Goal: Information Seeking & Learning: Find specific fact

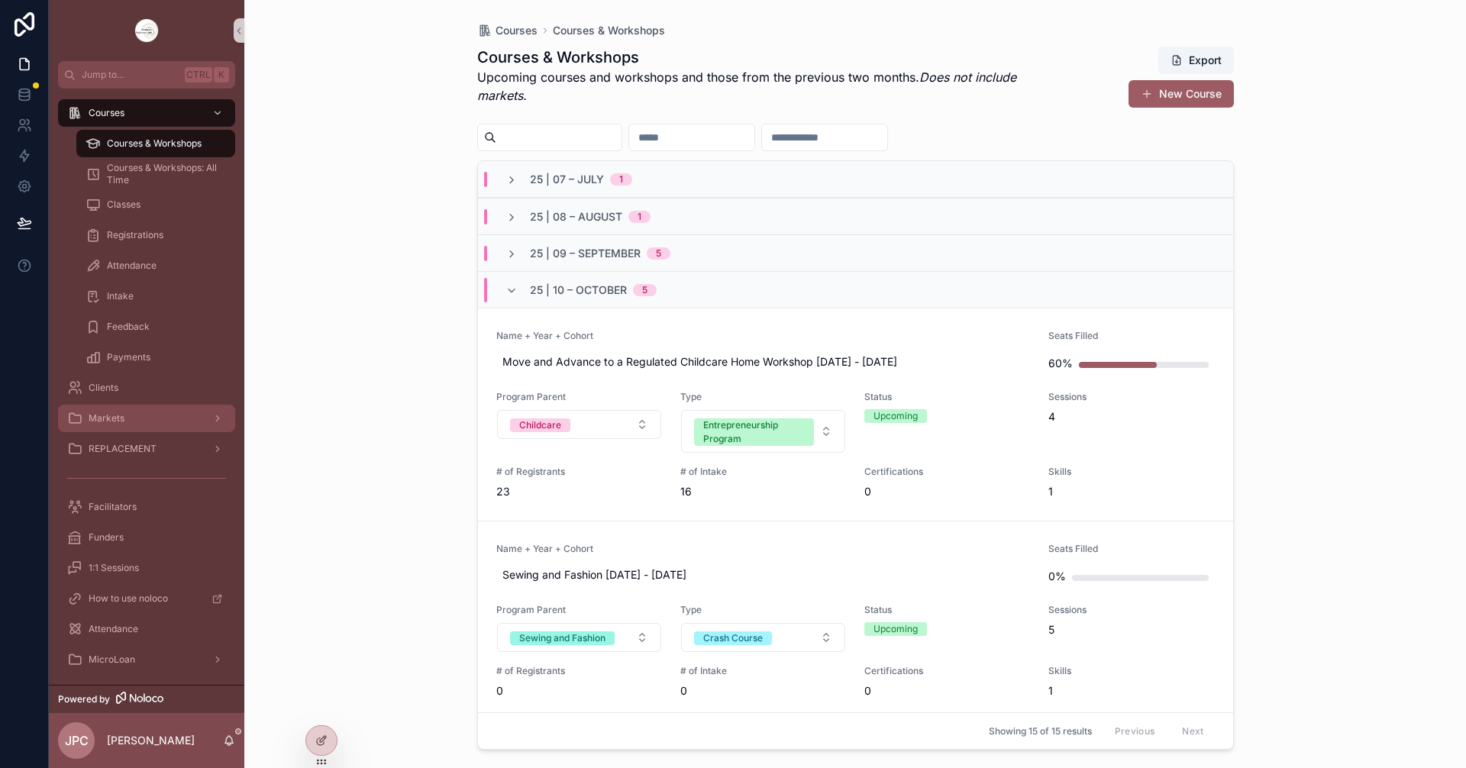
click at [153, 426] on div "Markets" at bounding box center [146, 418] width 159 height 24
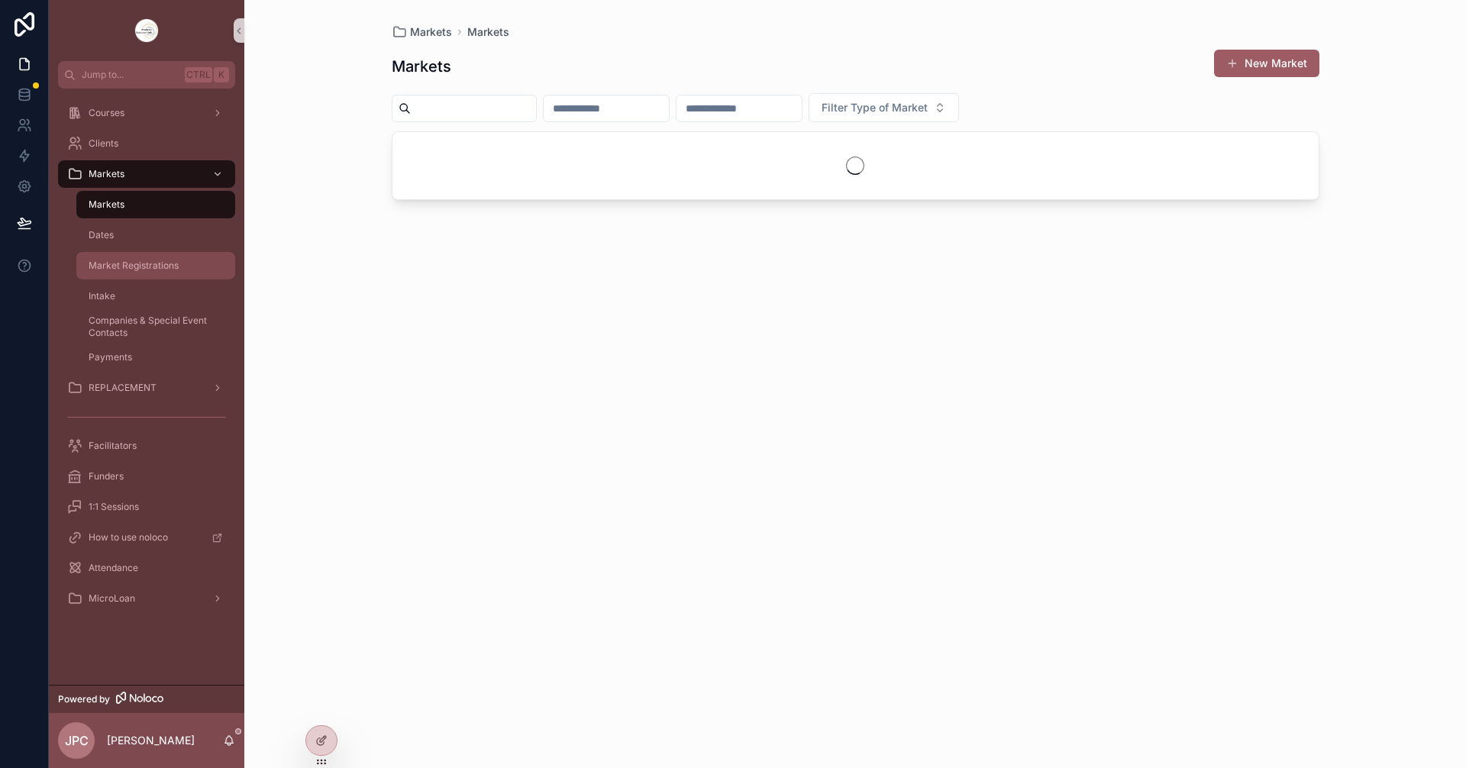
click at [156, 264] on span "Market Registrations" at bounding box center [134, 266] width 90 height 12
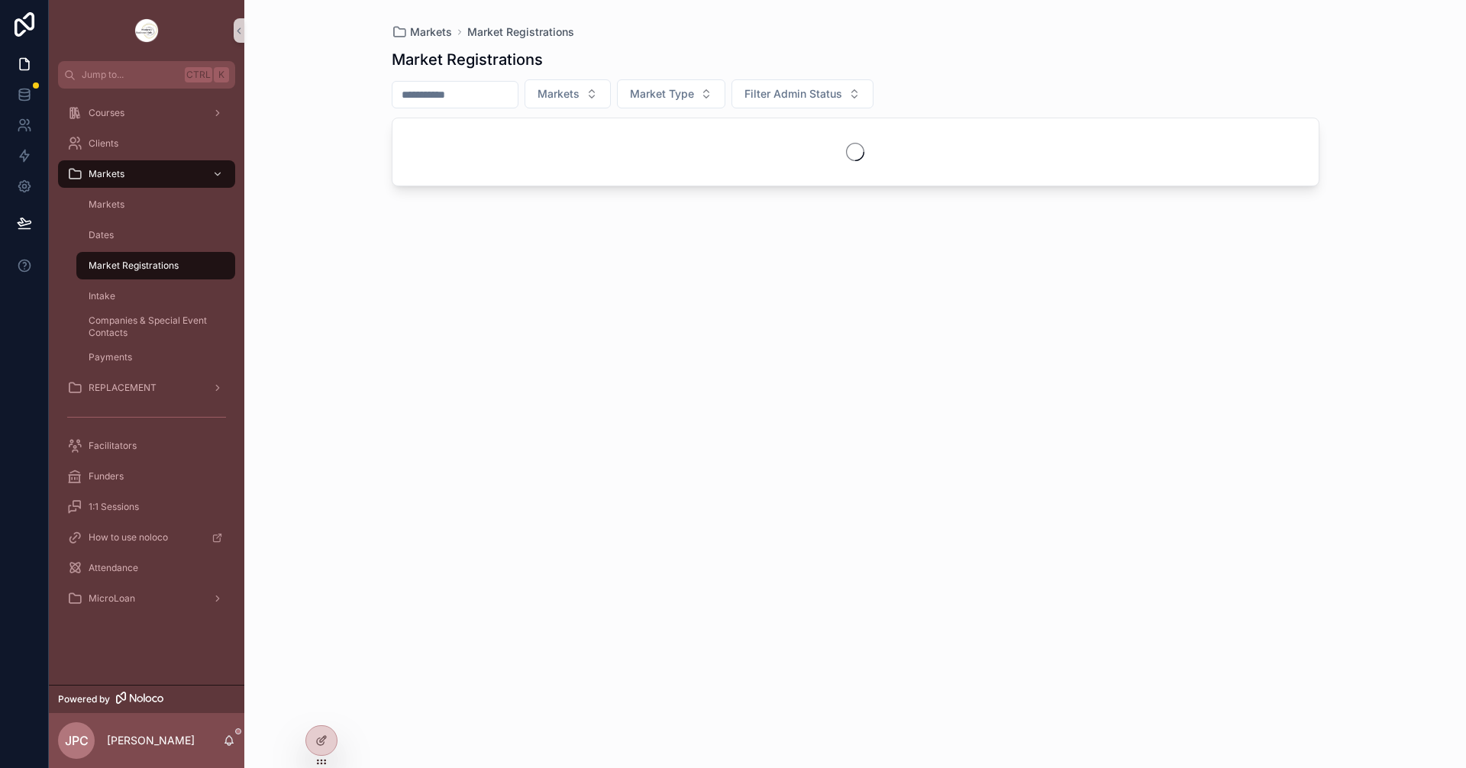
click at [443, 87] on input "scrollable content" at bounding box center [455, 94] width 125 height 21
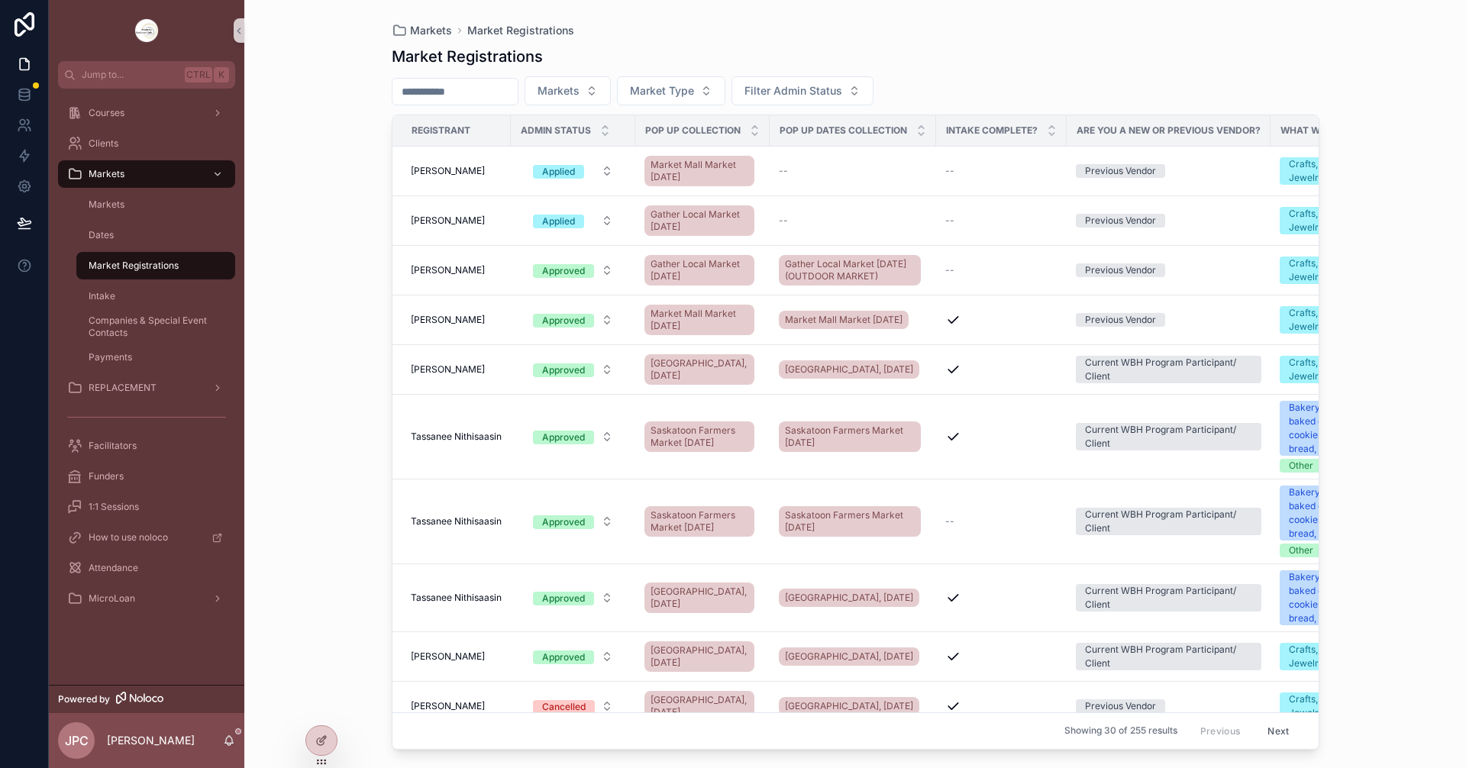
click at [333, 216] on div "Markets Market Registrations Market Registrations Markets Market Type Filter Ad…" at bounding box center [855, 384] width 1222 height 768
click at [589, 175] on button "Applied" at bounding box center [573, 170] width 105 height 27
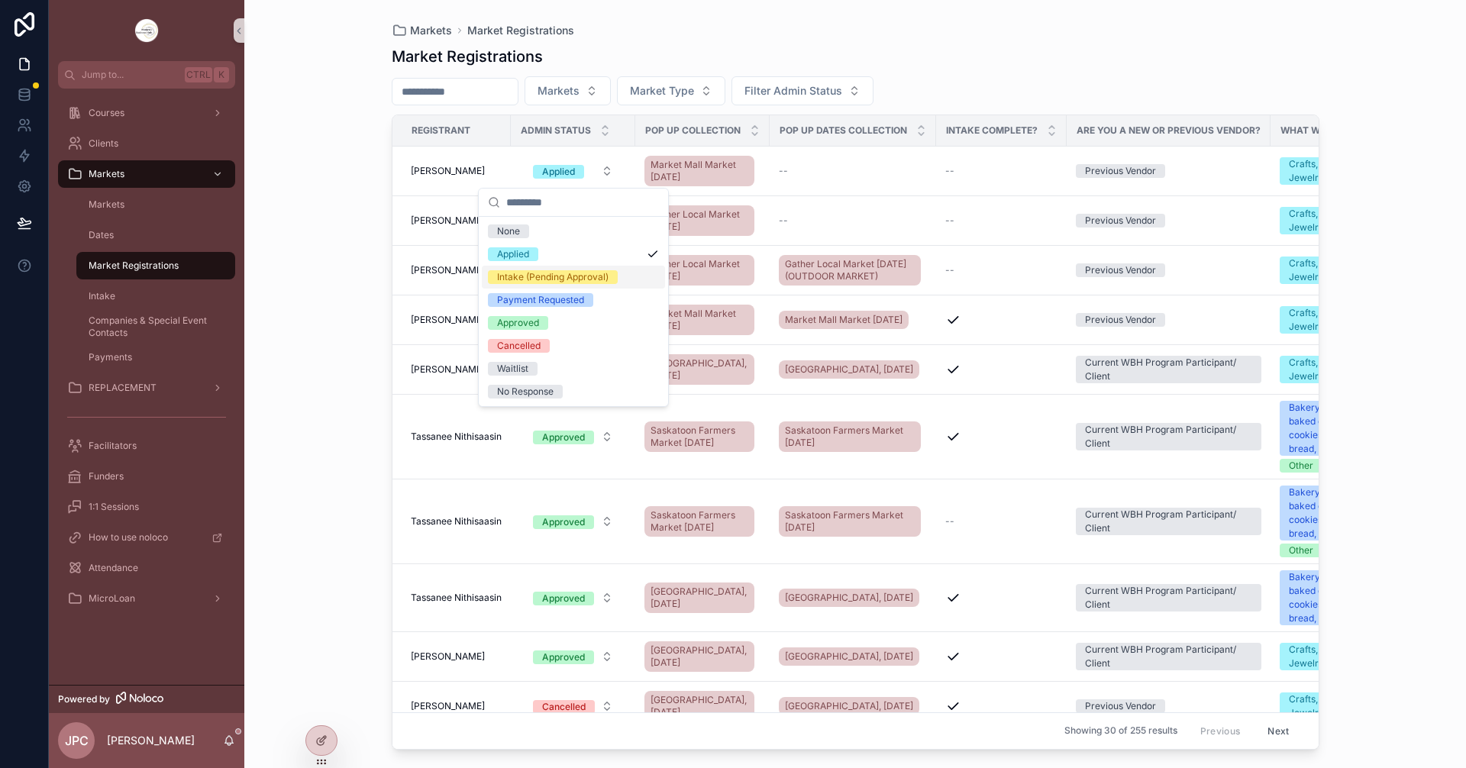
click at [522, 280] on div "Intake (Pending Approval)" at bounding box center [553, 277] width 112 height 14
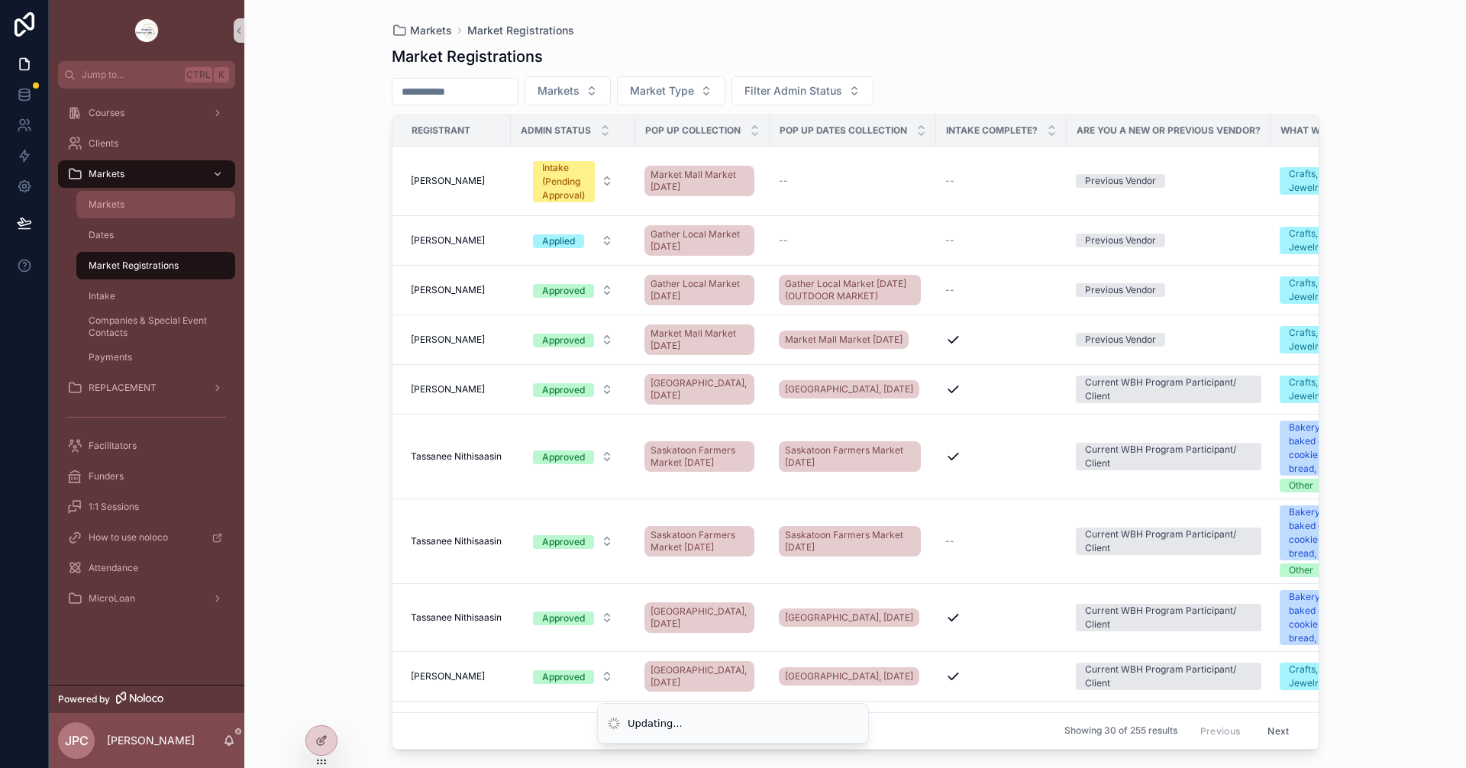
click at [157, 202] on div "Markets" at bounding box center [156, 204] width 141 height 24
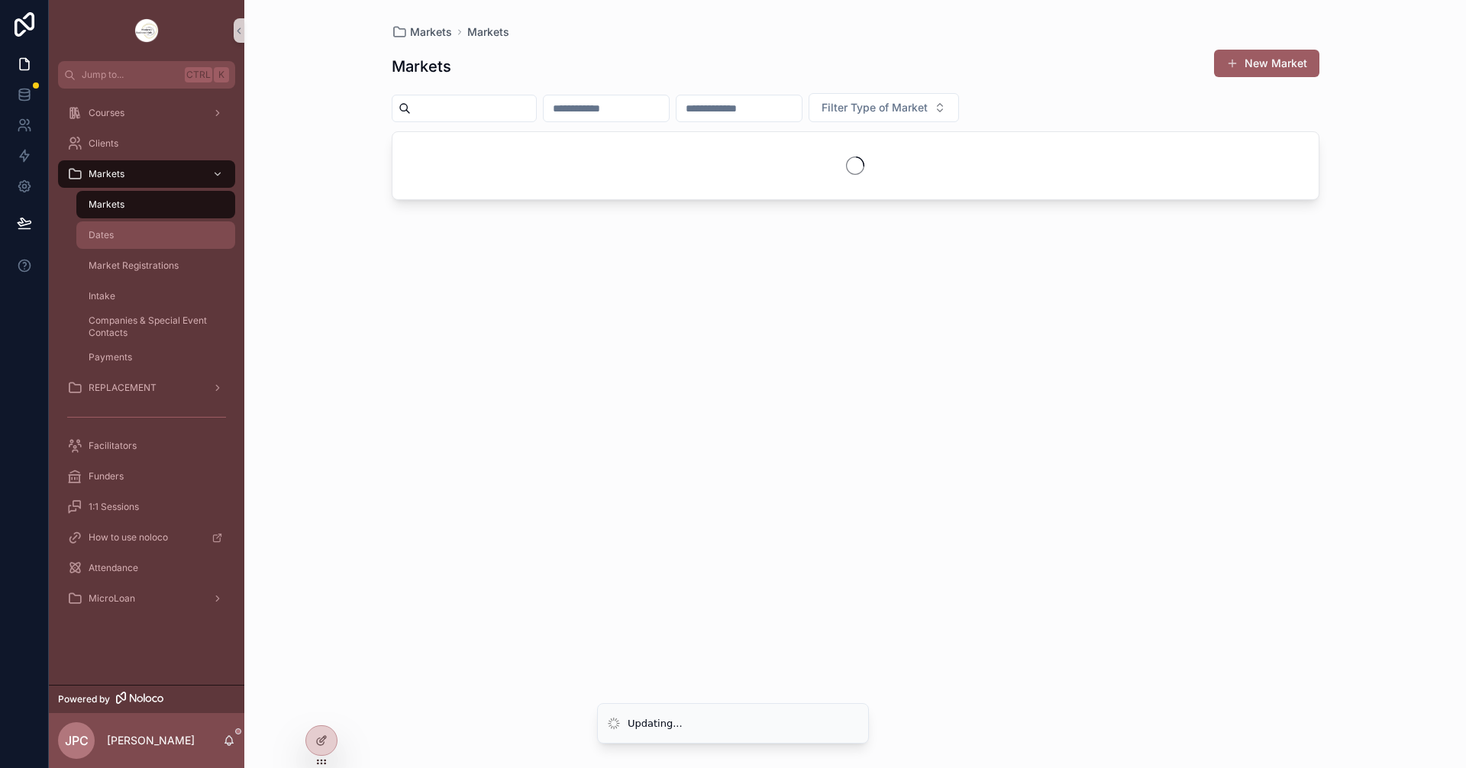
click at [151, 229] on div "Dates" at bounding box center [156, 235] width 141 height 24
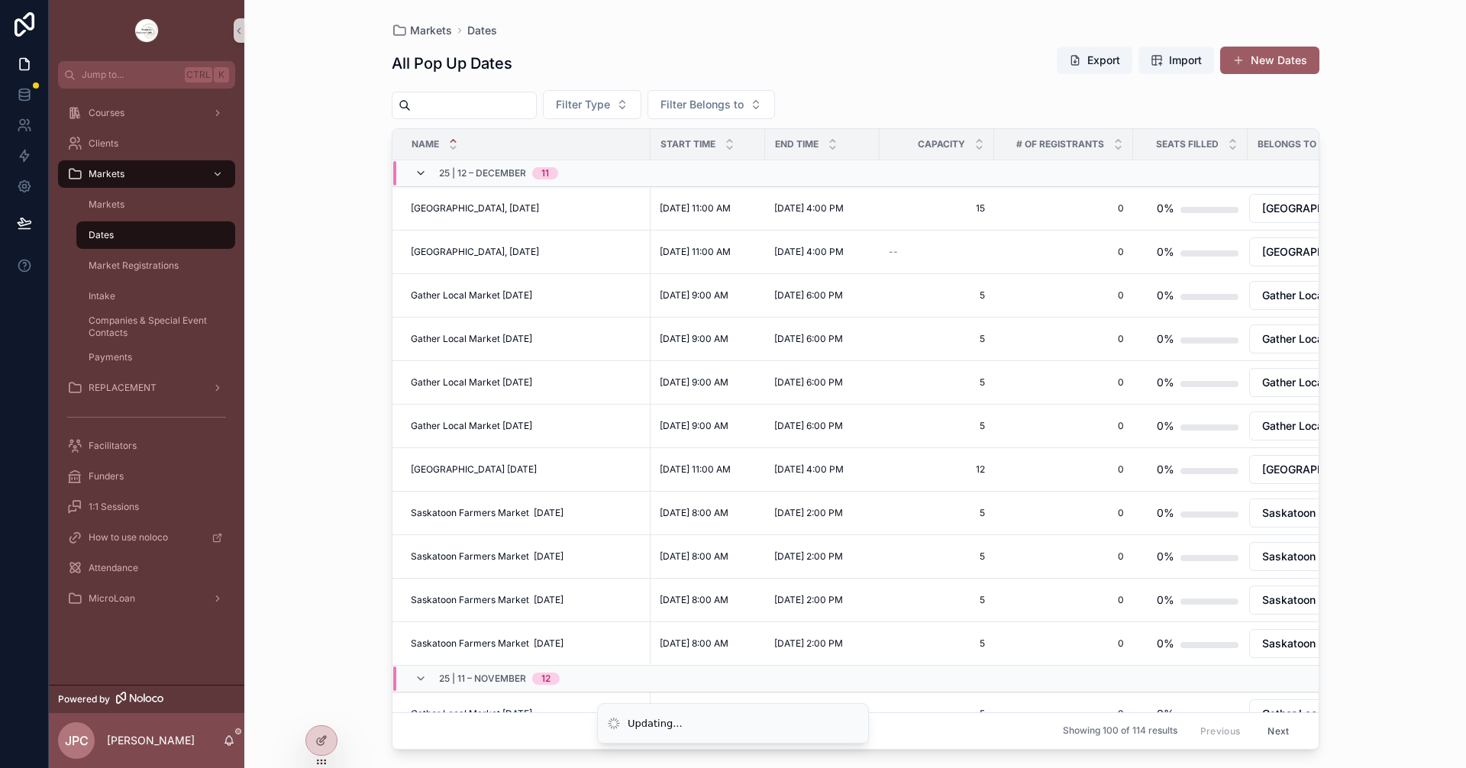
click at [415, 173] on icon "scrollable content" at bounding box center [421, 173] width 12 height 12
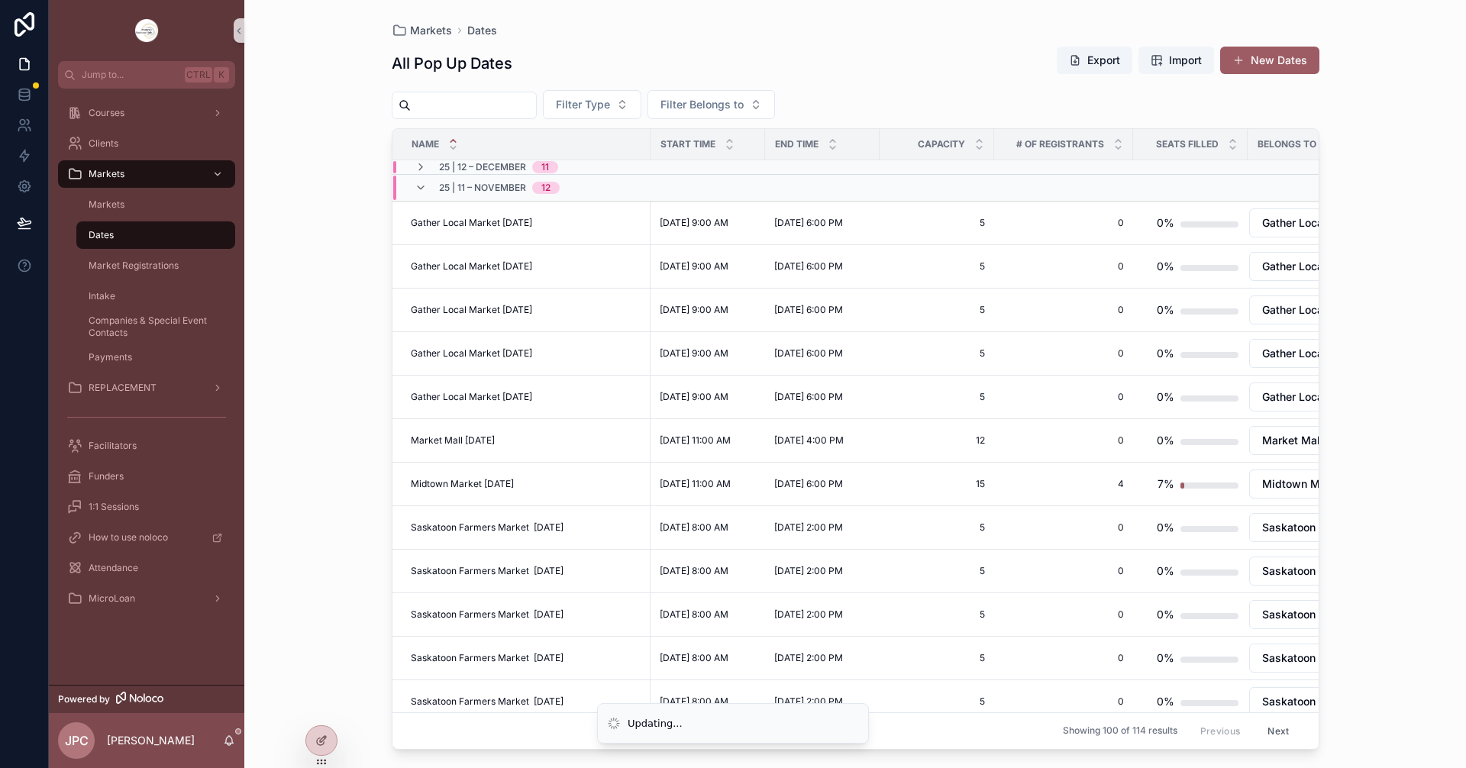
click at [416, 196] on div "25 | [DATE]" at bounding box center [487, 188] width 145 height 24
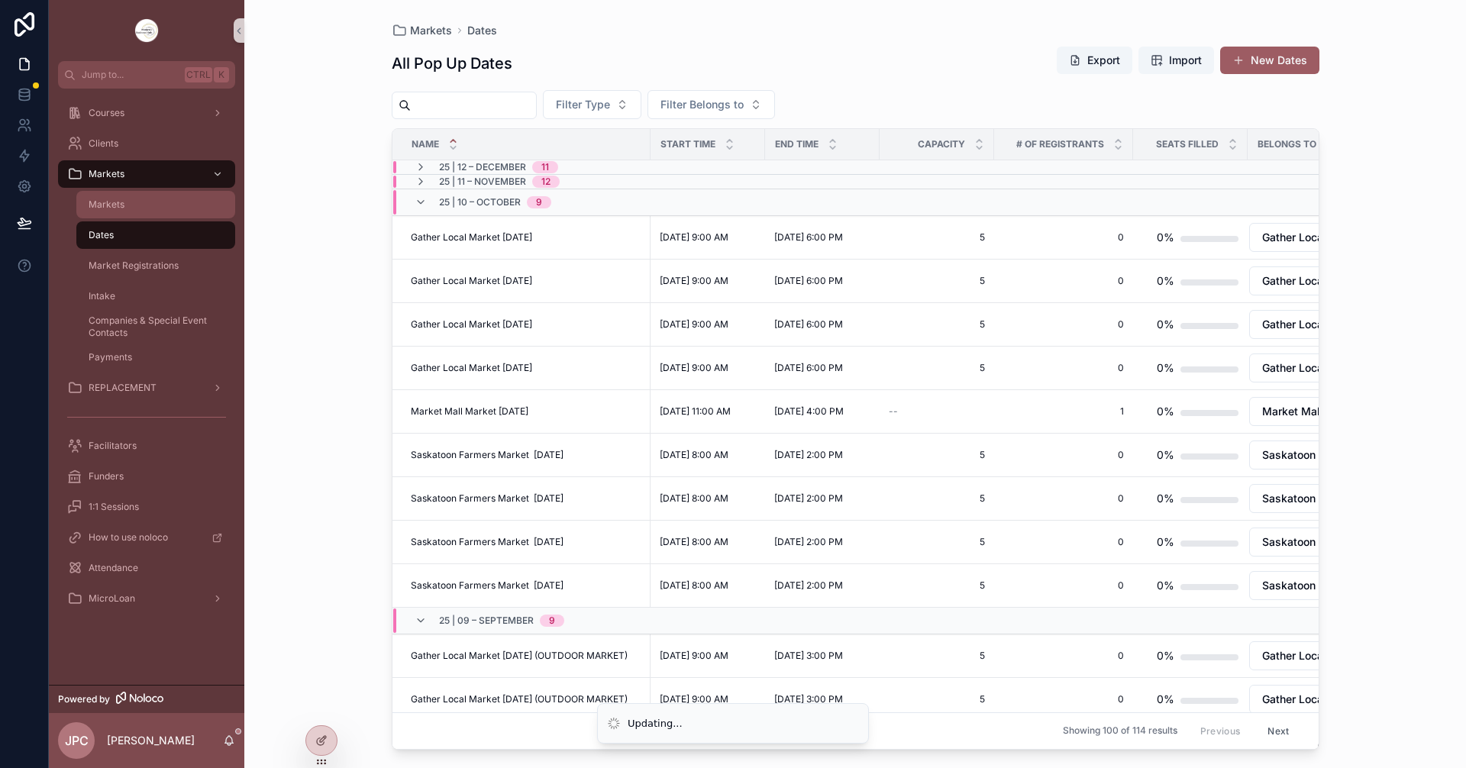
click at [170, 210] on div "Markets" at bounding box center [156, 204] width 141 height 24
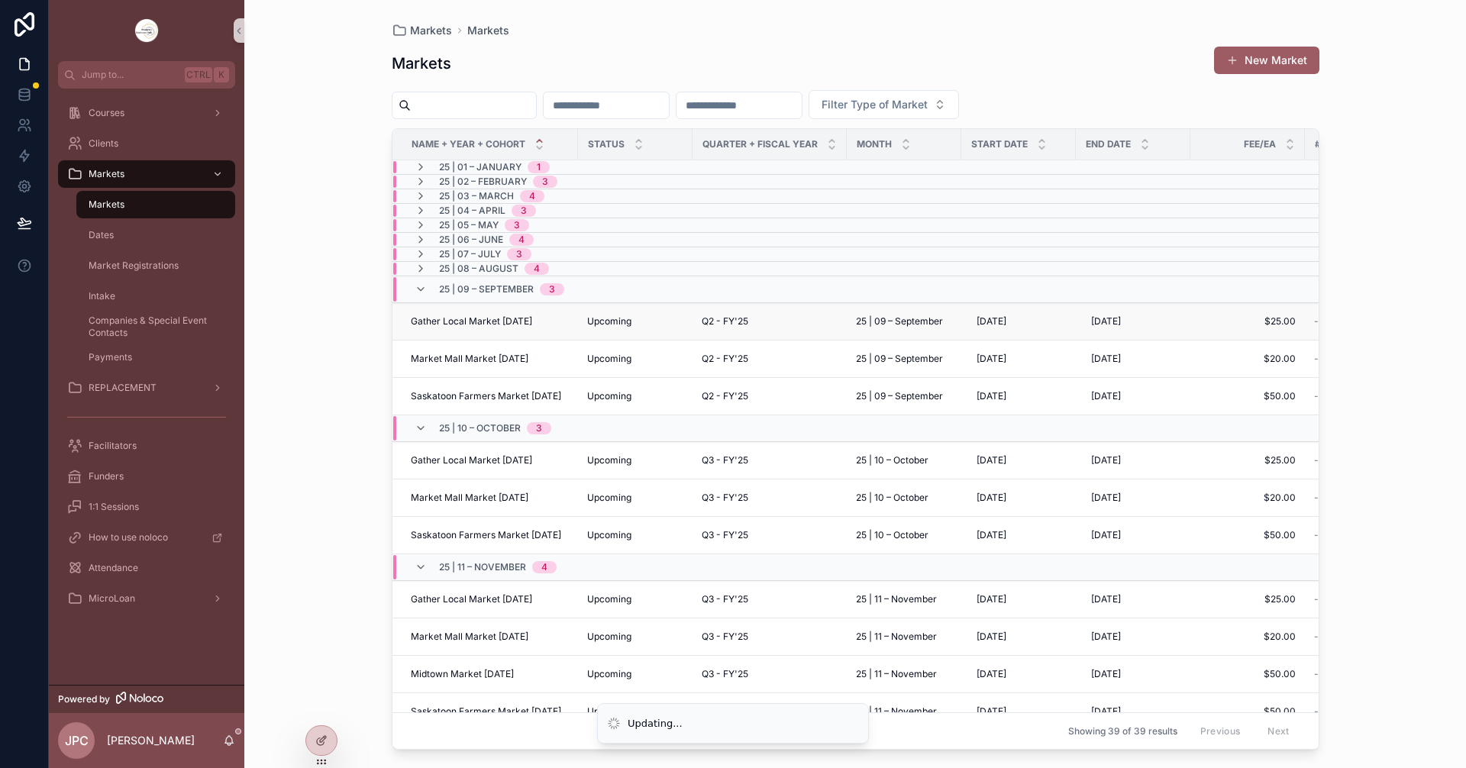
click at [496, 318] on span "Gather Local Market [DATE]" at bounding box center [471, 321] width 121 height 12
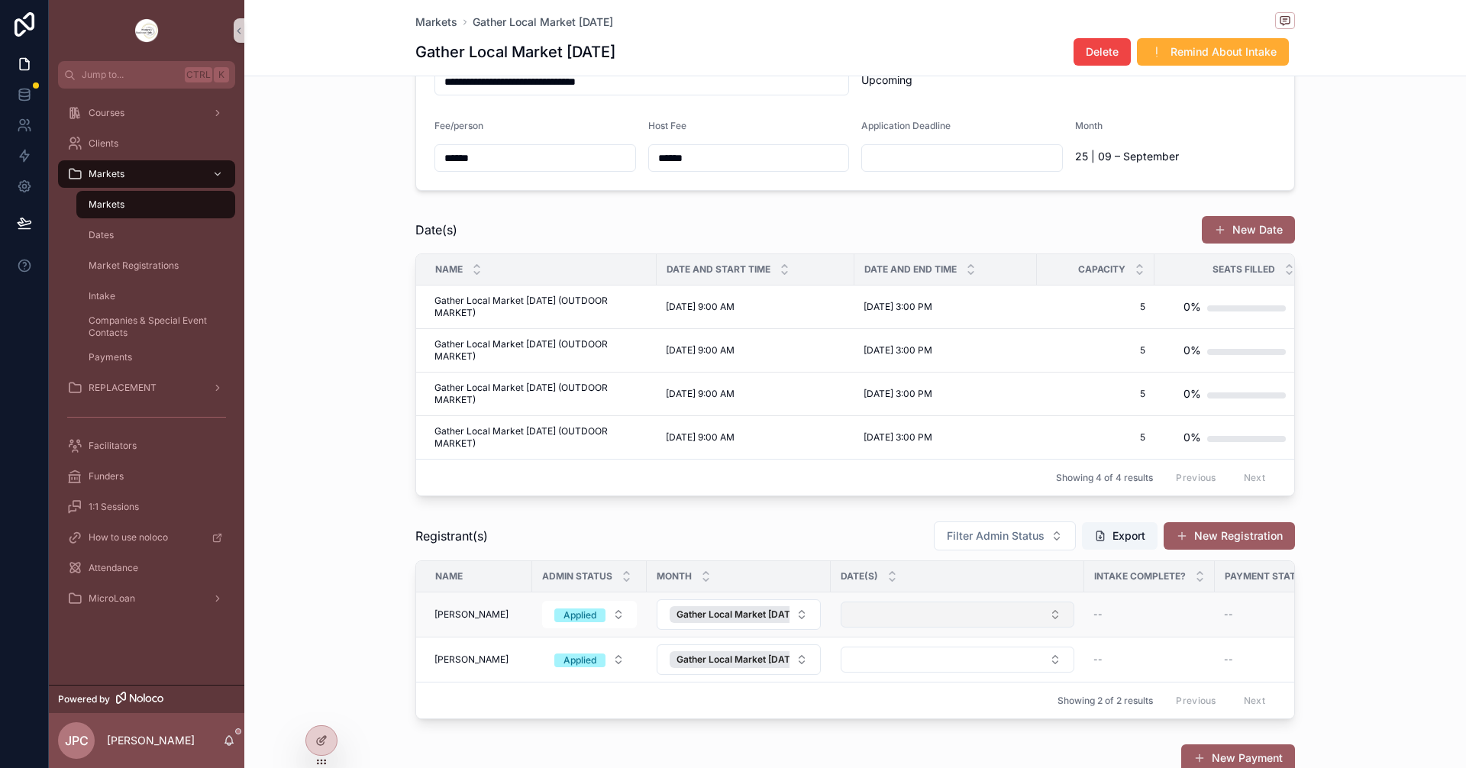
scroll to position [153, 0]
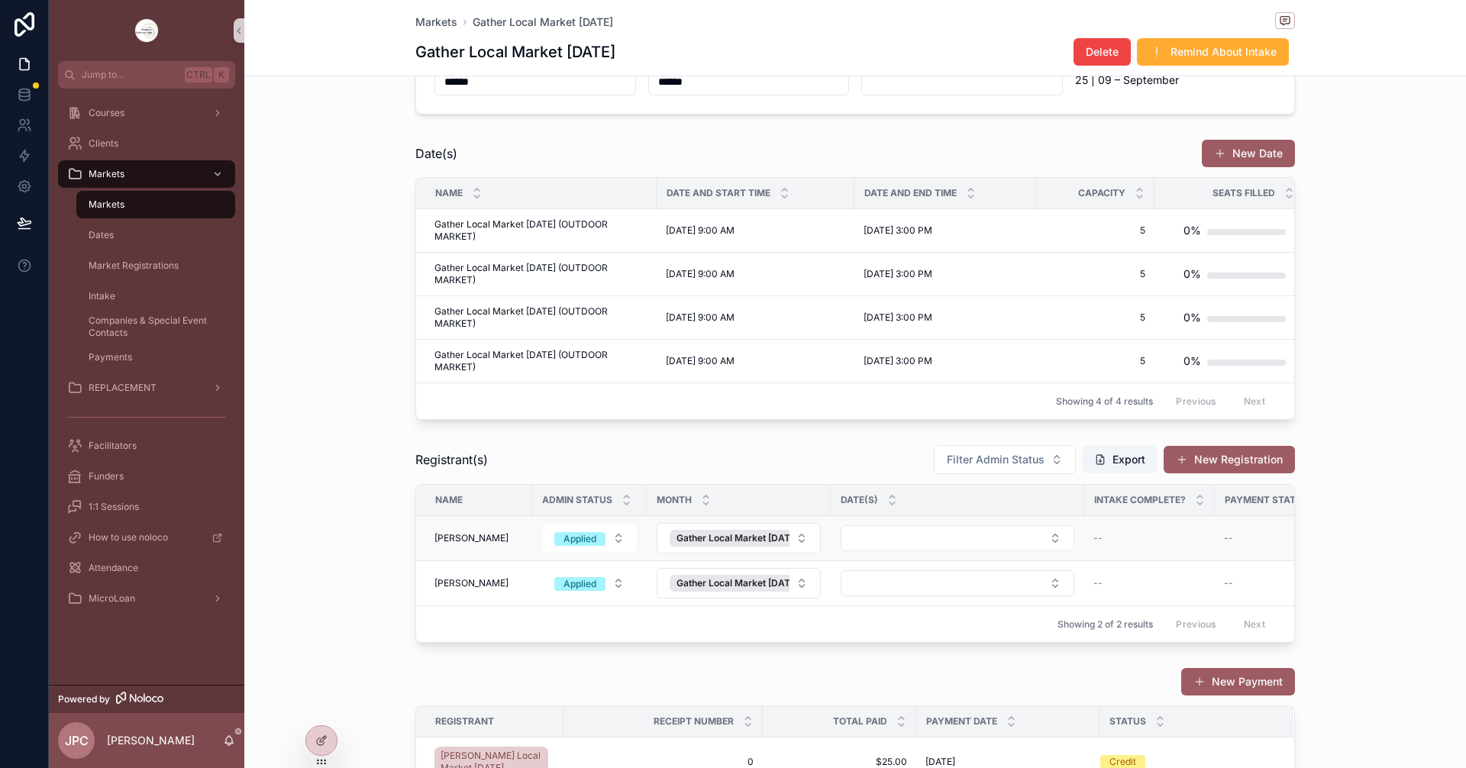
click at [490, 557] on td "[PERSON_NAME] [PERSON_NAME]" at bounding box center [474, 538] width 116 height 45
click at [435, 545] on span "[PERSON_NAME]" at bounding box center [472, 538] width 74 height 12
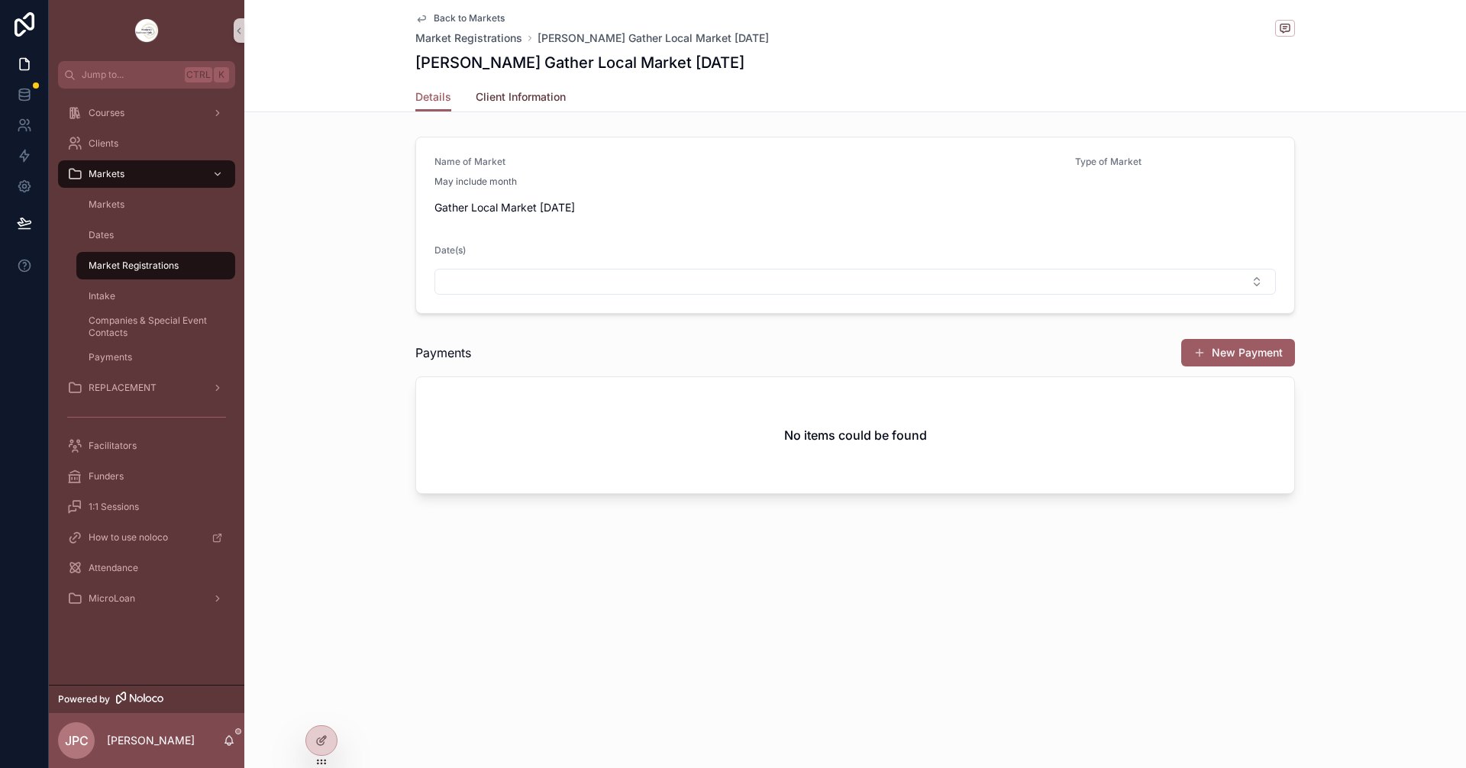
click at [476, 99] on span "Client Information" at bounding box center [521, 96] width 90 height 15
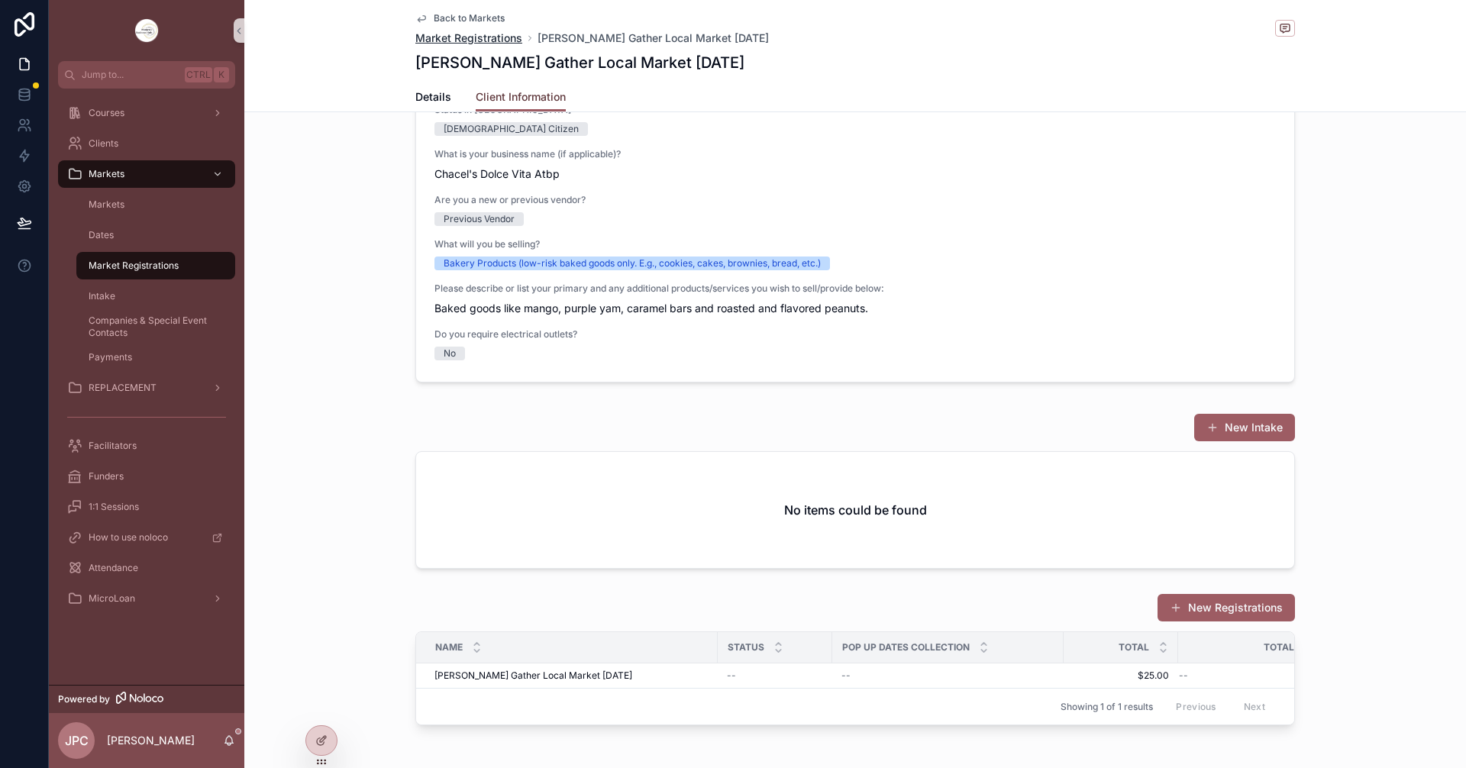
scroll to position [66, 0]
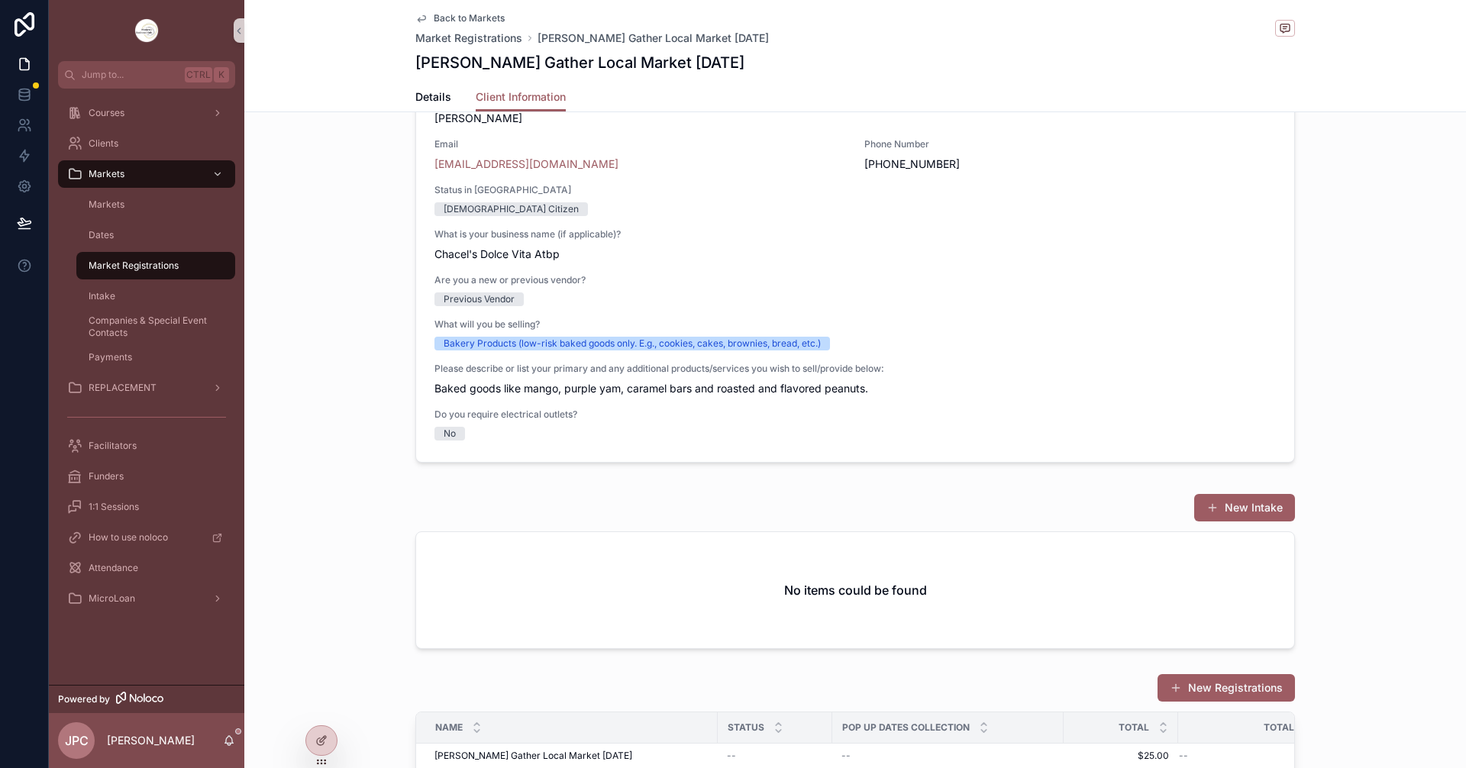
click at [441, 15] on span "Back to Markets" at bounding box center [469, 18] width 71 height 12
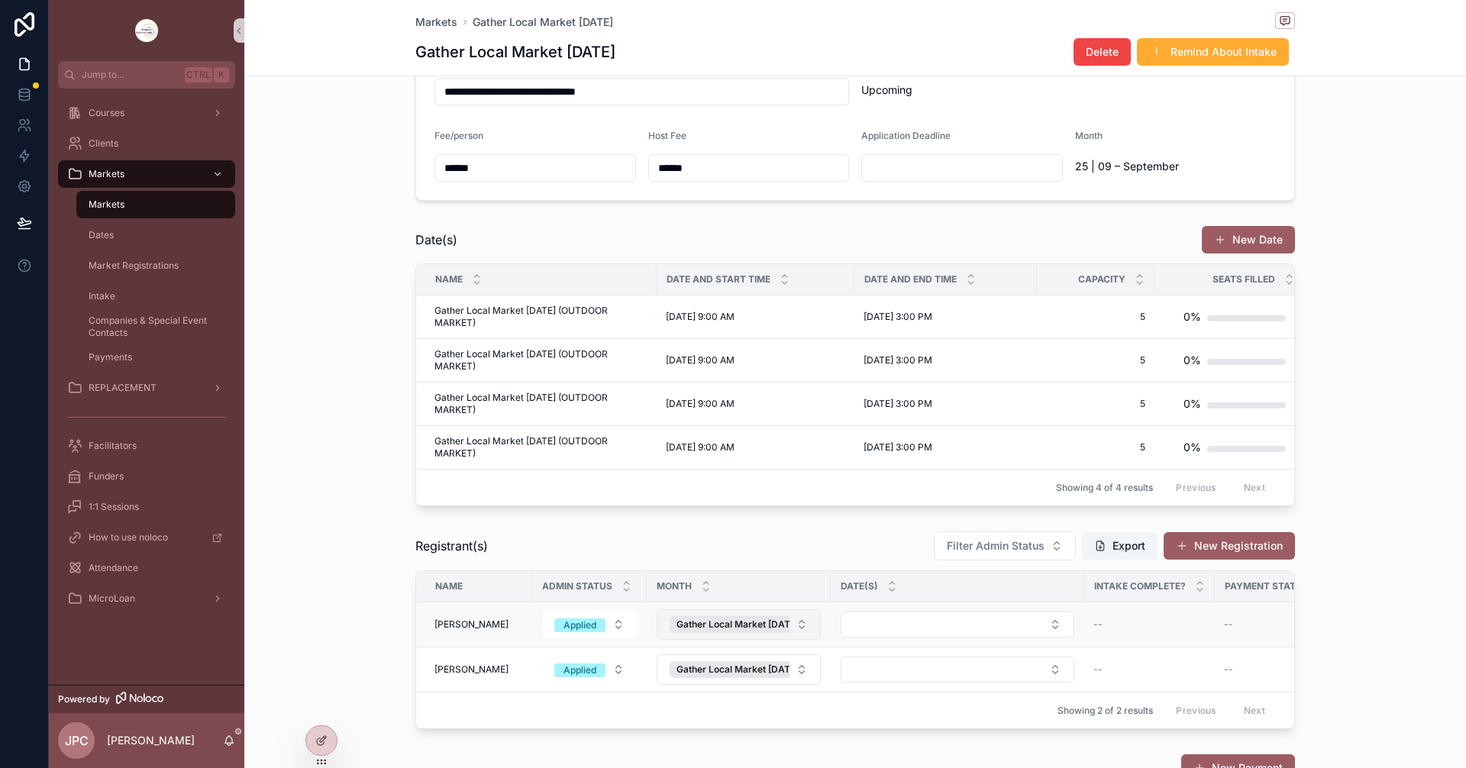
click at [800, 640] on button "Gather Local Market [DATE]" at bounding box center [739, 624] width 164 height 31
click at [342, 590] on div "Registrant(s) Filter Admin Status Export New Registration Name Admin Status Mon…" at bounding box center [855, 630] width 1222 height 211
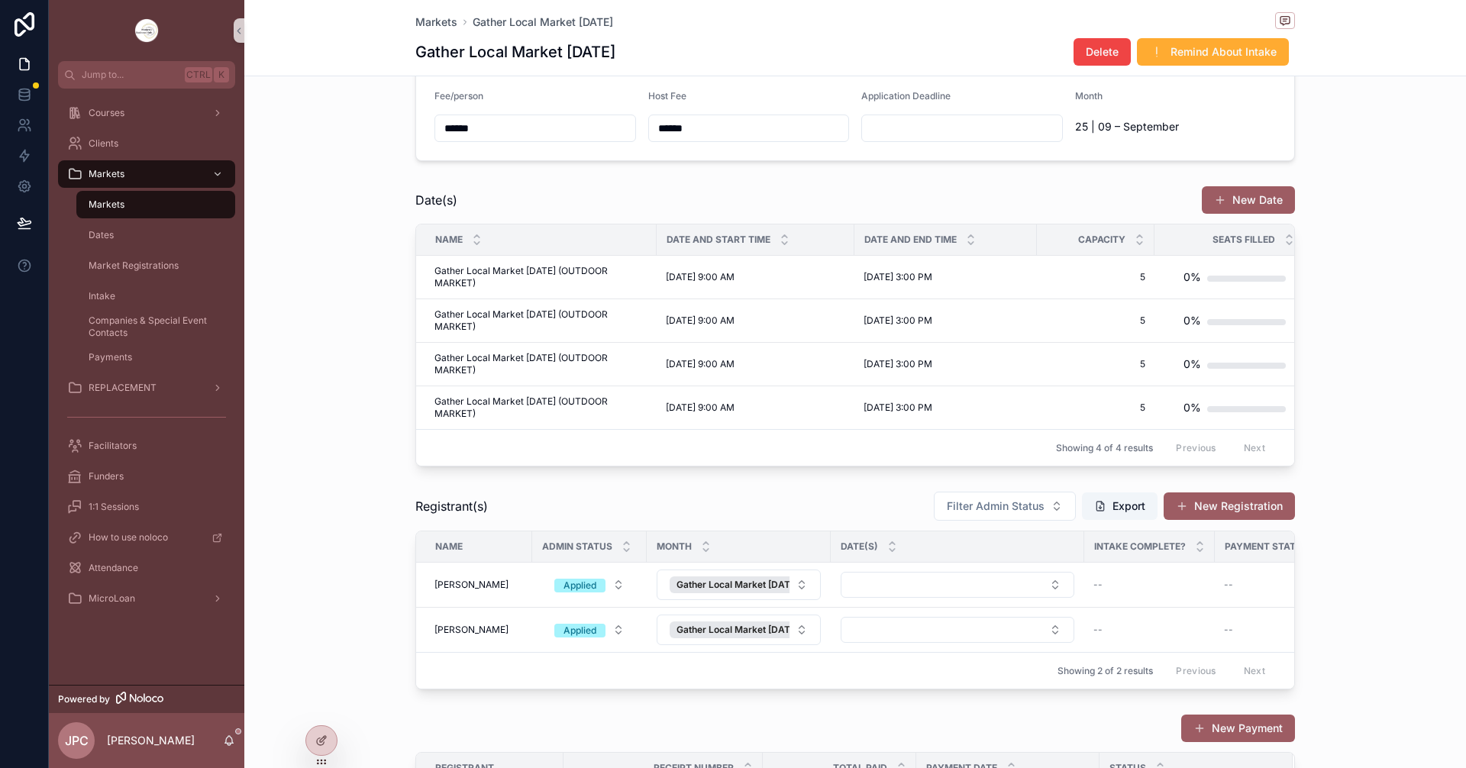
scroll to position [66, 0]
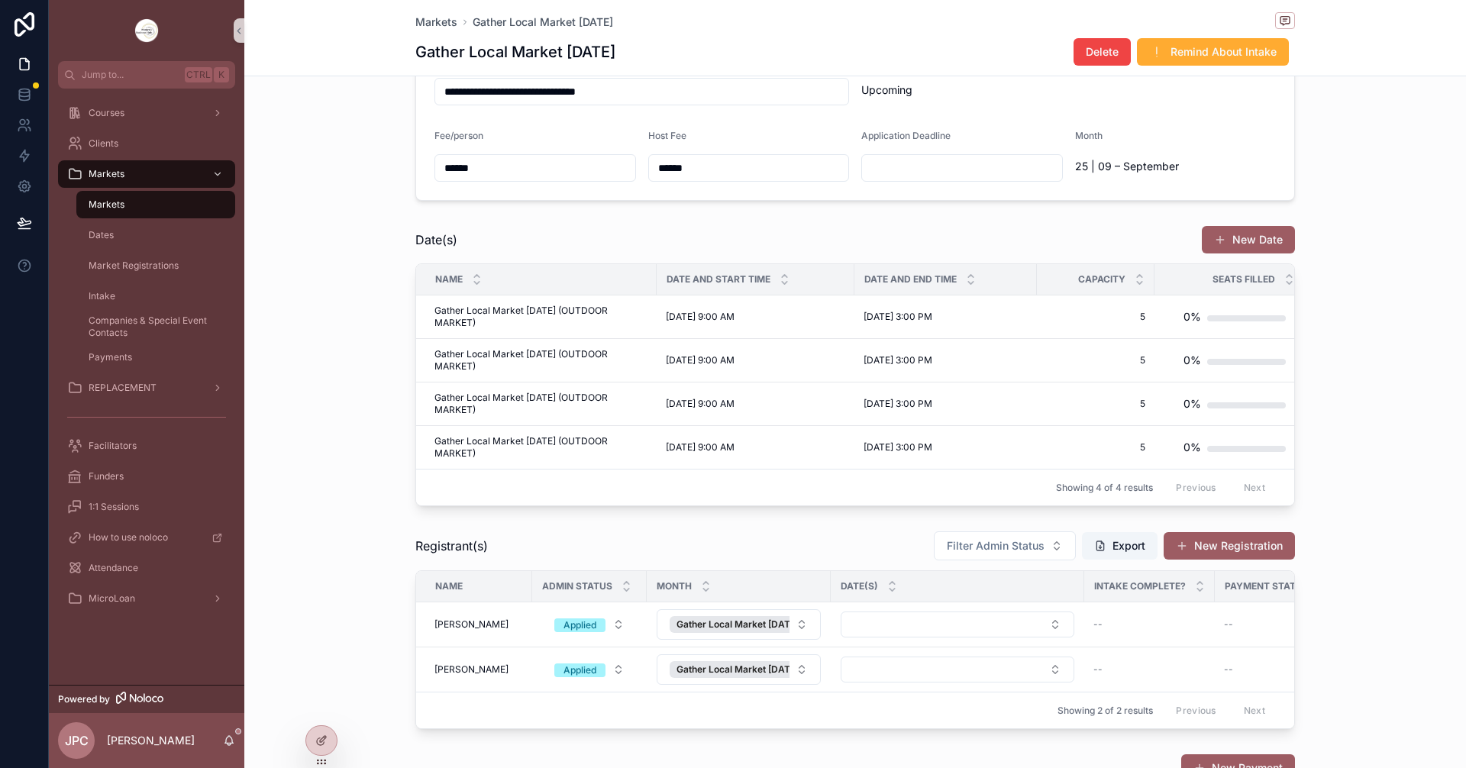
click at [177, 202] on div "Markets" at bounding box center [156, 204] width 141 height 24
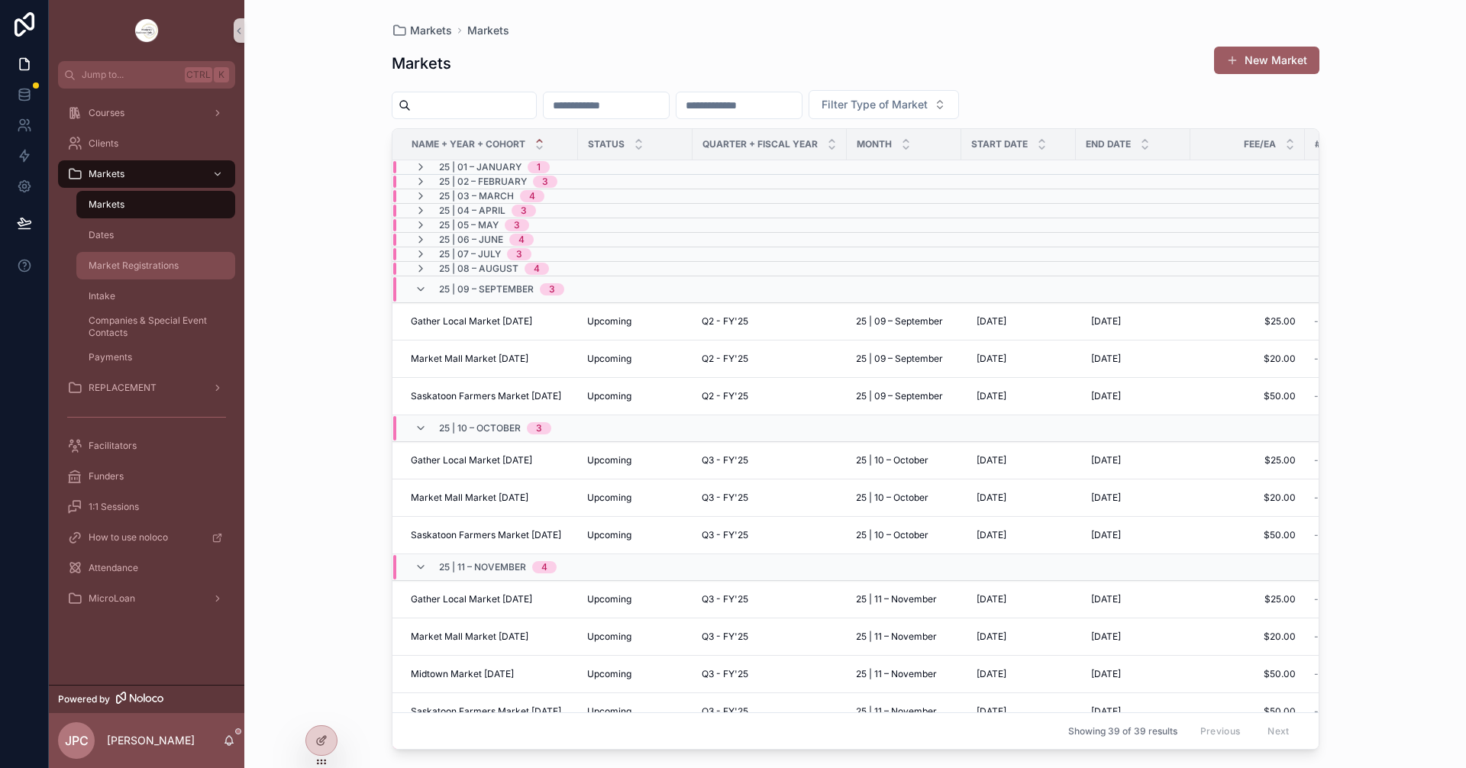
click at [176, 256] on div "Market Registrations" at bounding box center [156, 266] width 141 height 24
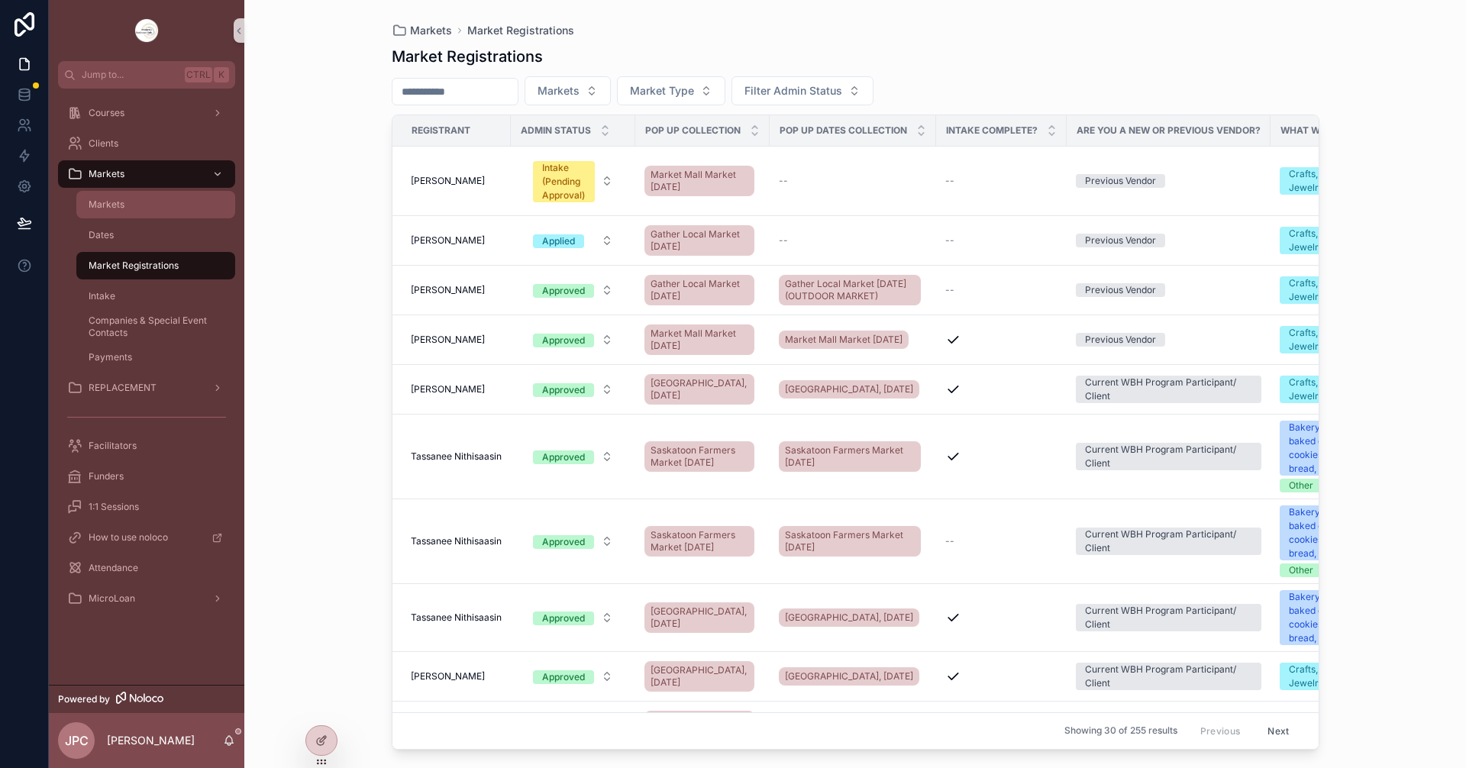
click at [157, 196] on div "Markets" at bounding box center [156, 204] width 141 height 24
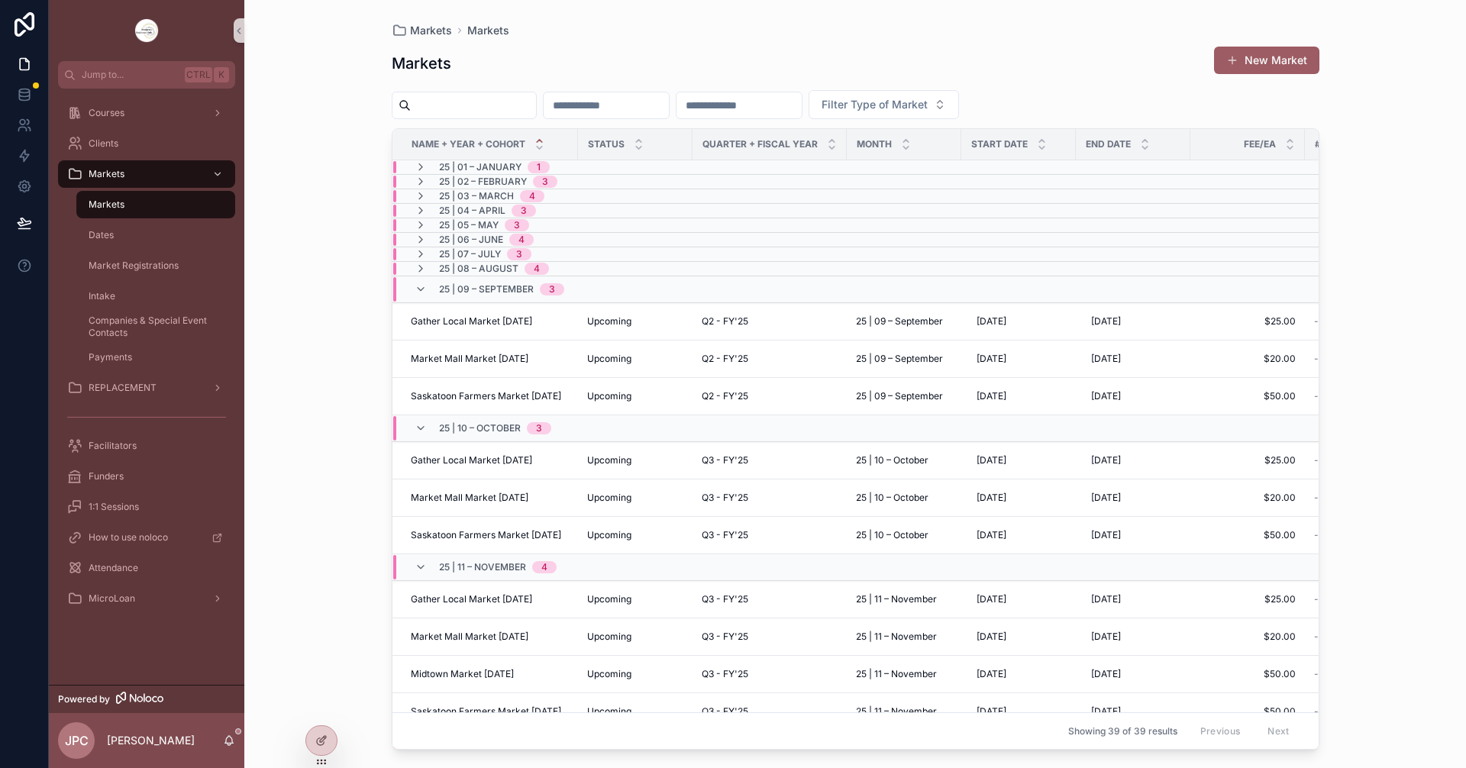
click at [319, 372] on div "Markets Markets Markets New Market Filter Type of Market Name + Year + Cohort S…" at bounding box center [855, 384] width 1222 height 768
click at [415, 273] on icon "scrollable content" at bounding box center [421, 269] width 12 height 12
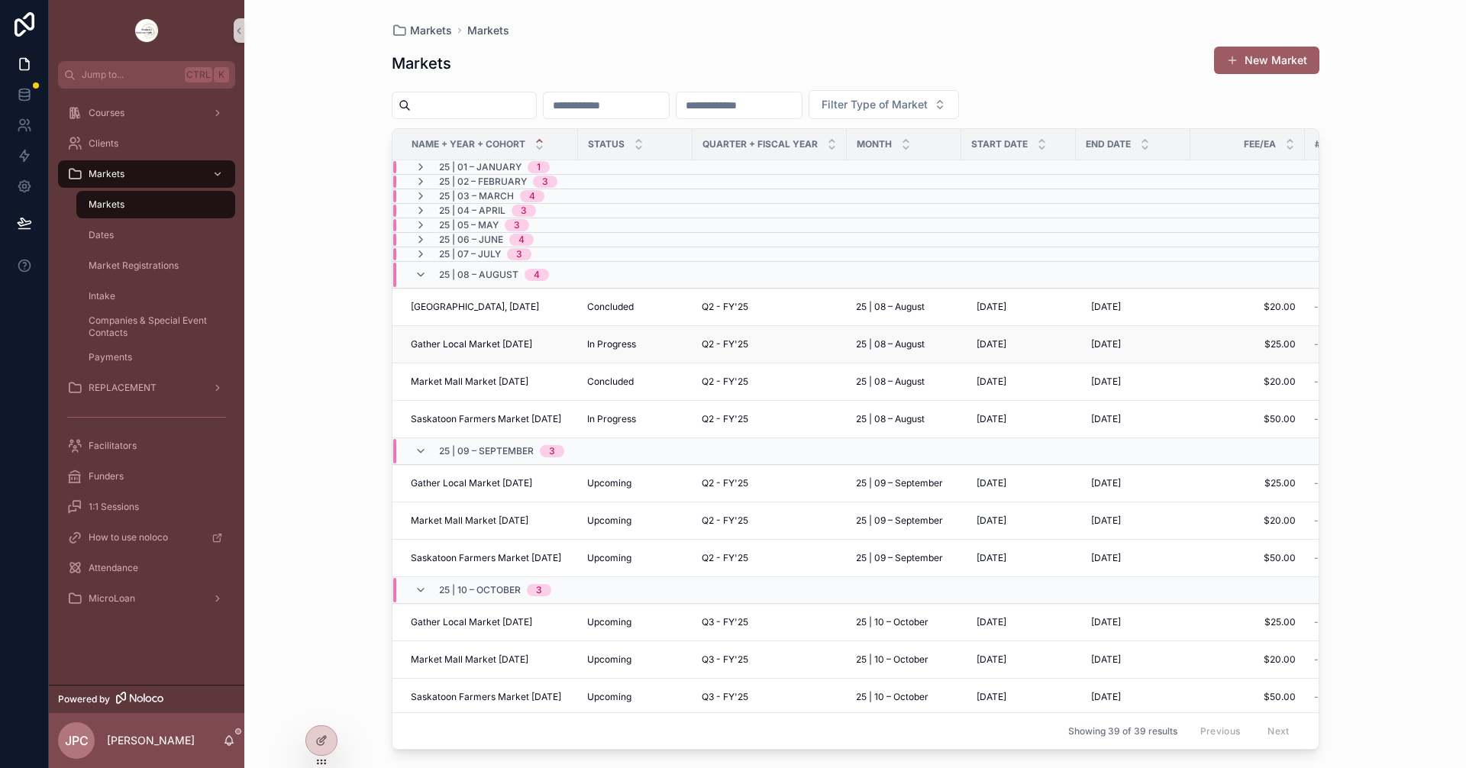
click at [505, 342] on span "Gather Local Market [DATE]" at bounding box center [471, 344] width 121 height 12
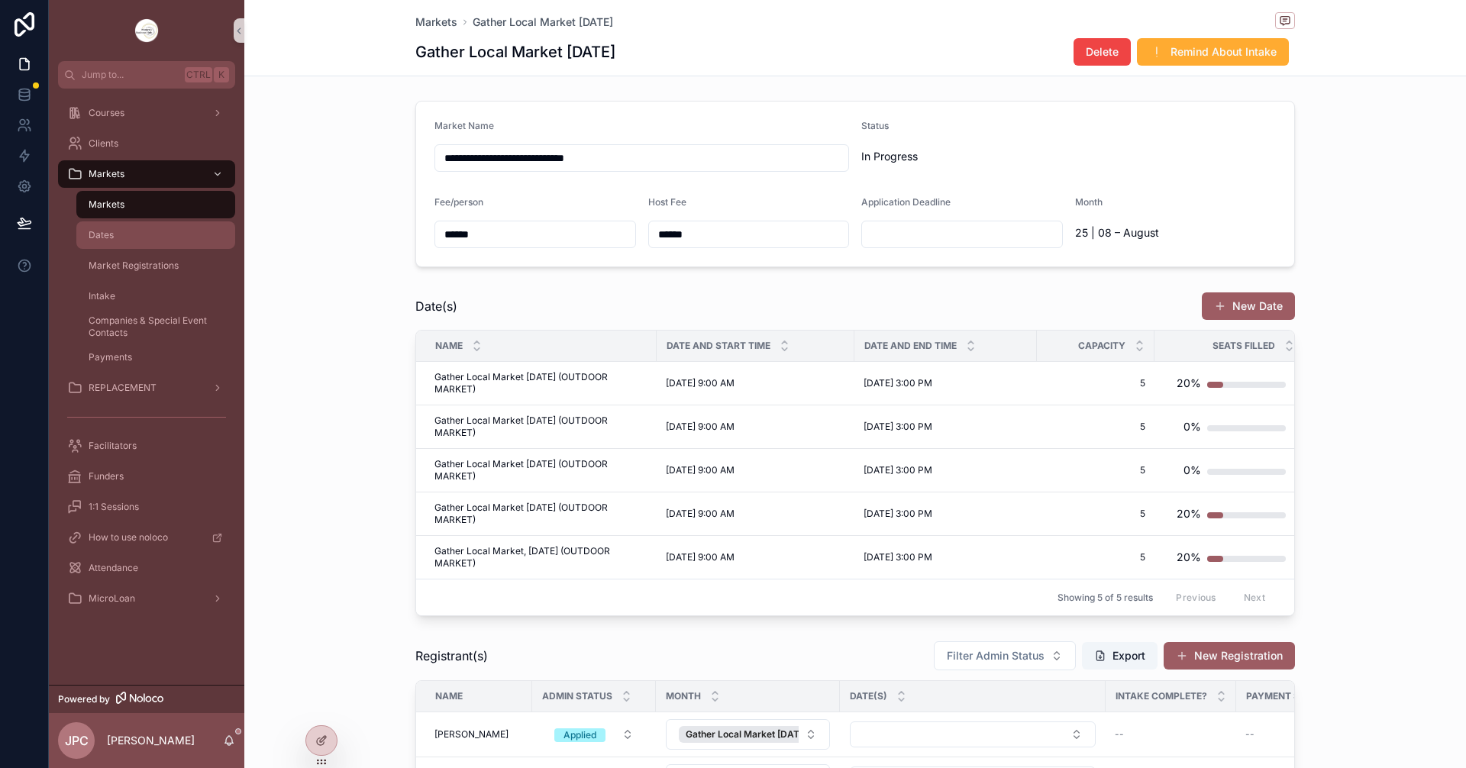
click at [128, 238] on div "Dates" at bounding box center [156, 235] width 141 height 24
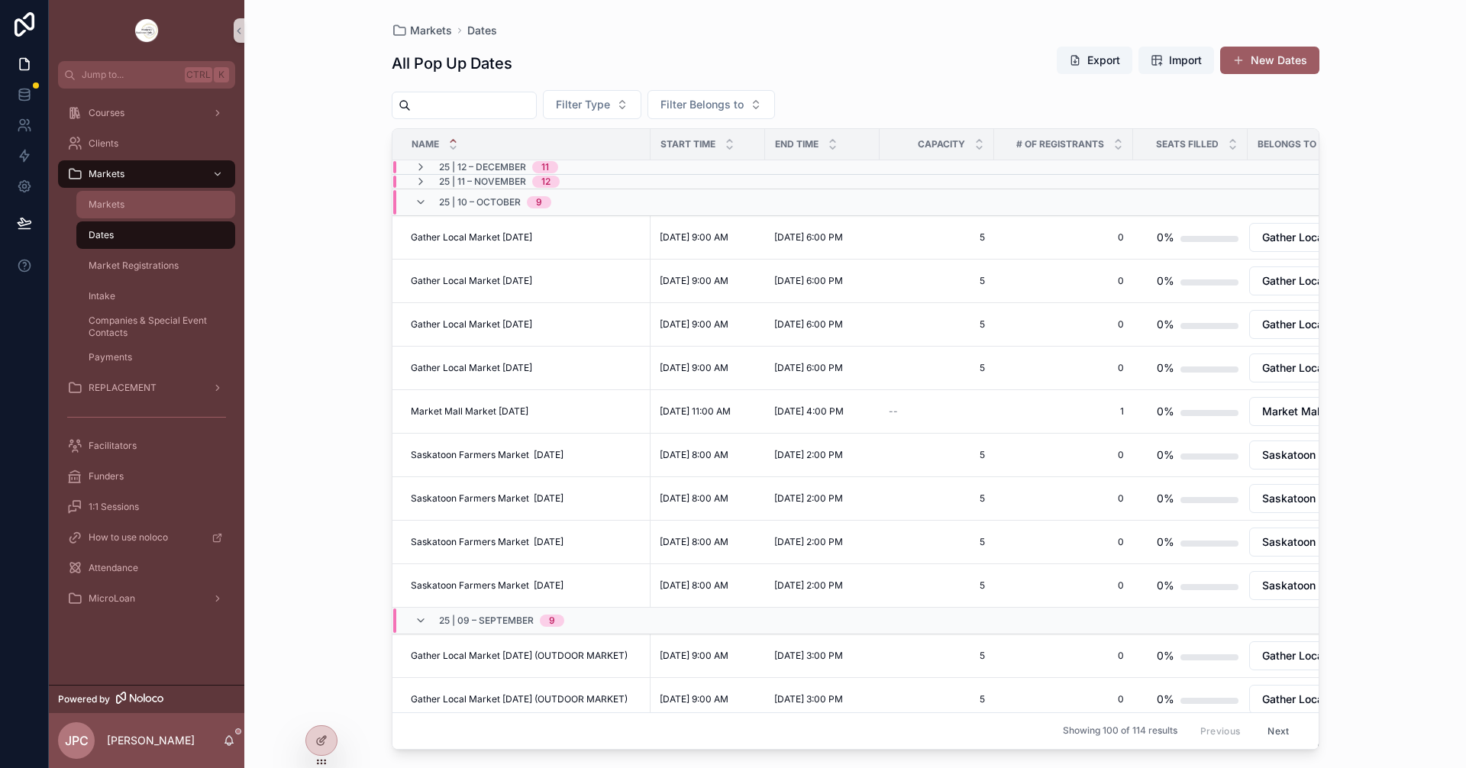
click at [163, 207] on div "Markets" at bounding box center [156, 204] width 141 height 24
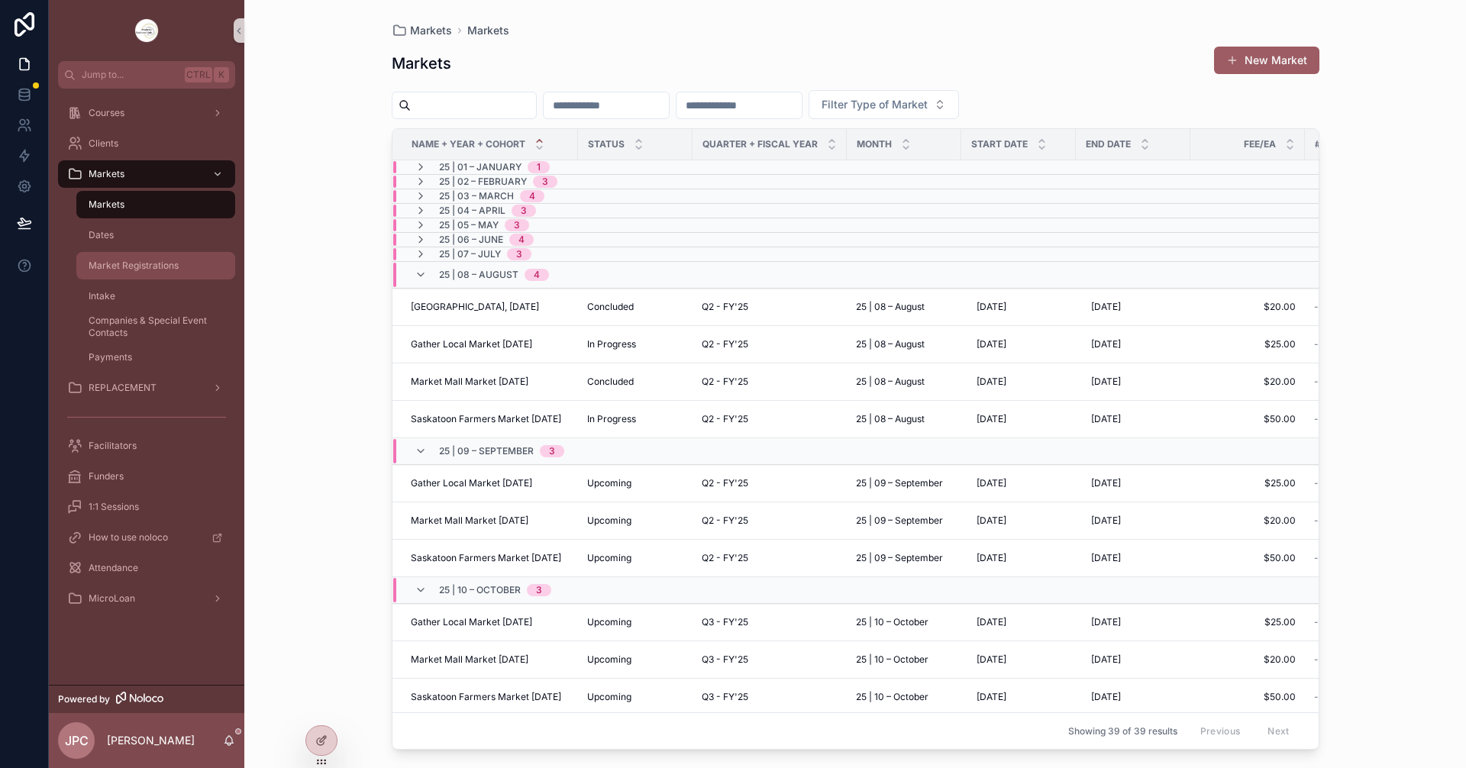
click at [157, 262] on span "Market Registrations" at bounding box center [134, 266] width 90 height 12
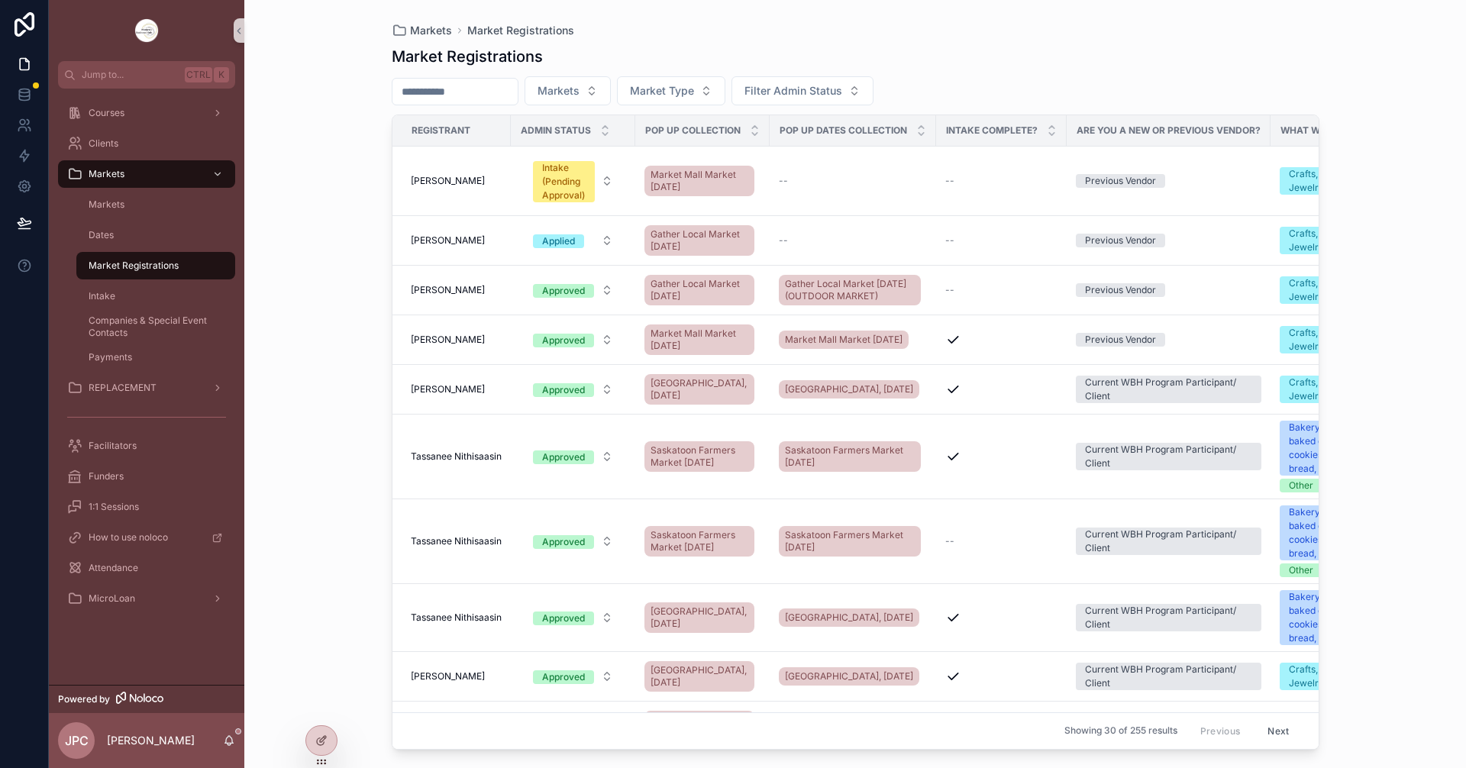
click at [464, 95] on input "scrollable content" at bounding box center [455, 91] width 125 height 21
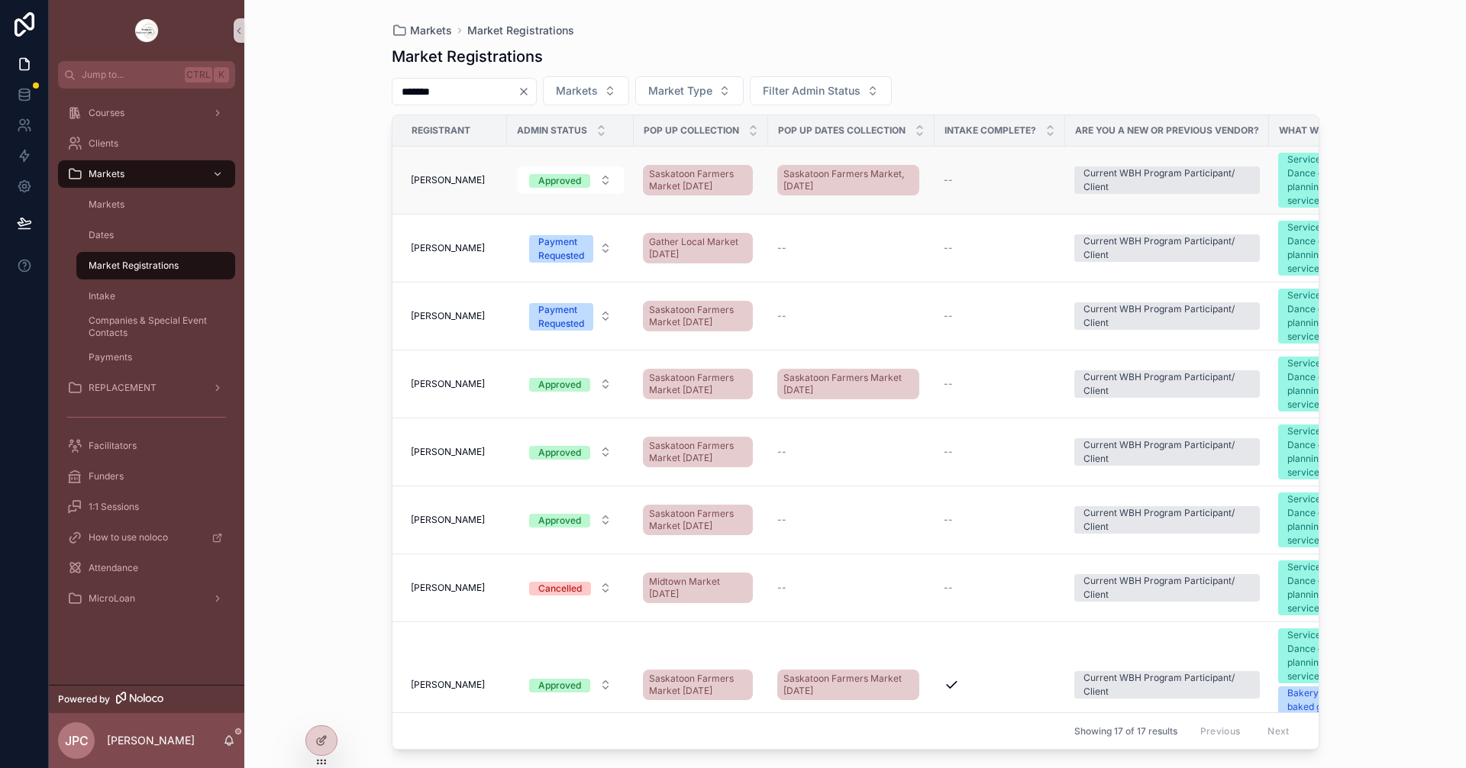
type input "*******"
click at [439, 179] on span "[PERSON_NAME]" at bounding box center [448, 180] width 74 height 12
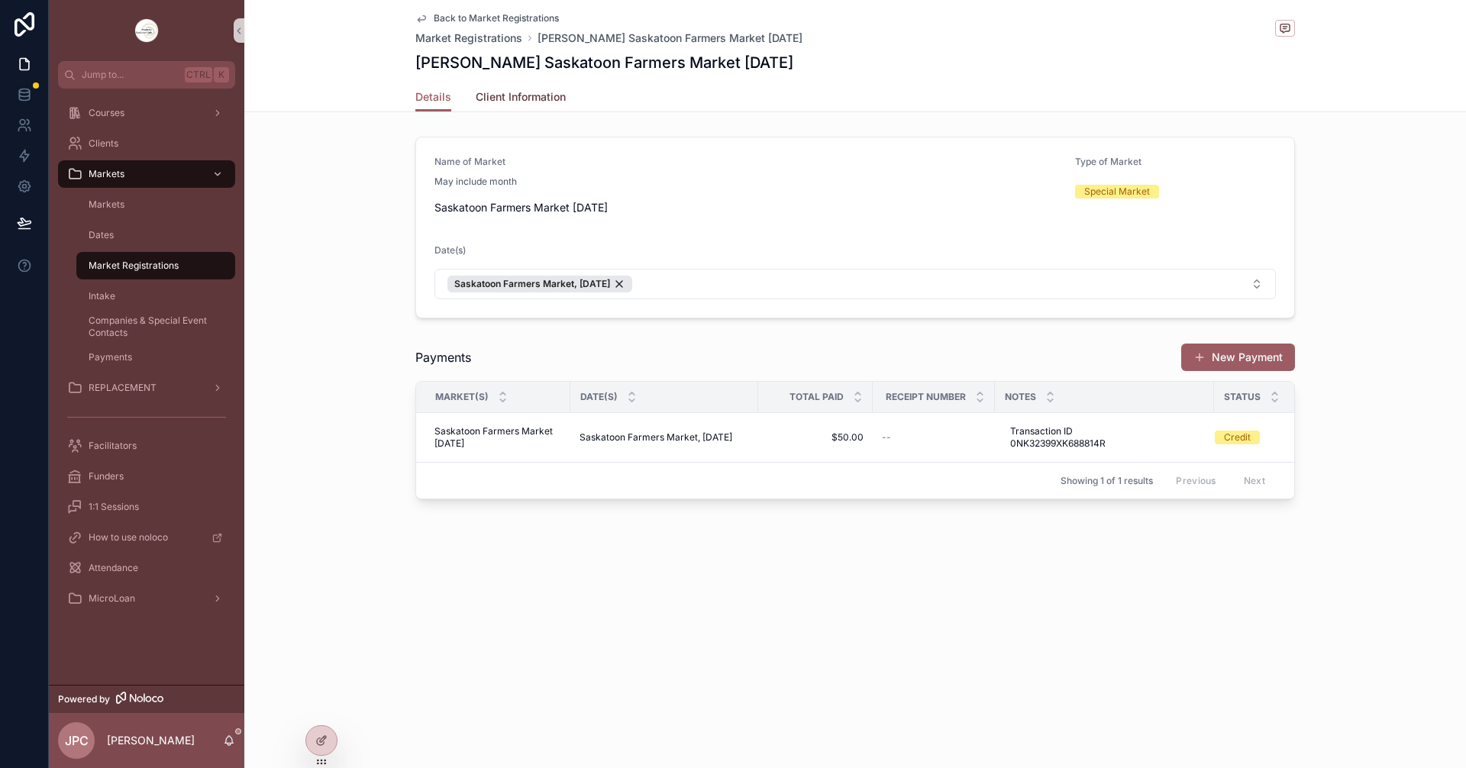
click at [529, 102] on span "Client Information" at bounding box center [521, 96] width 90 height 15
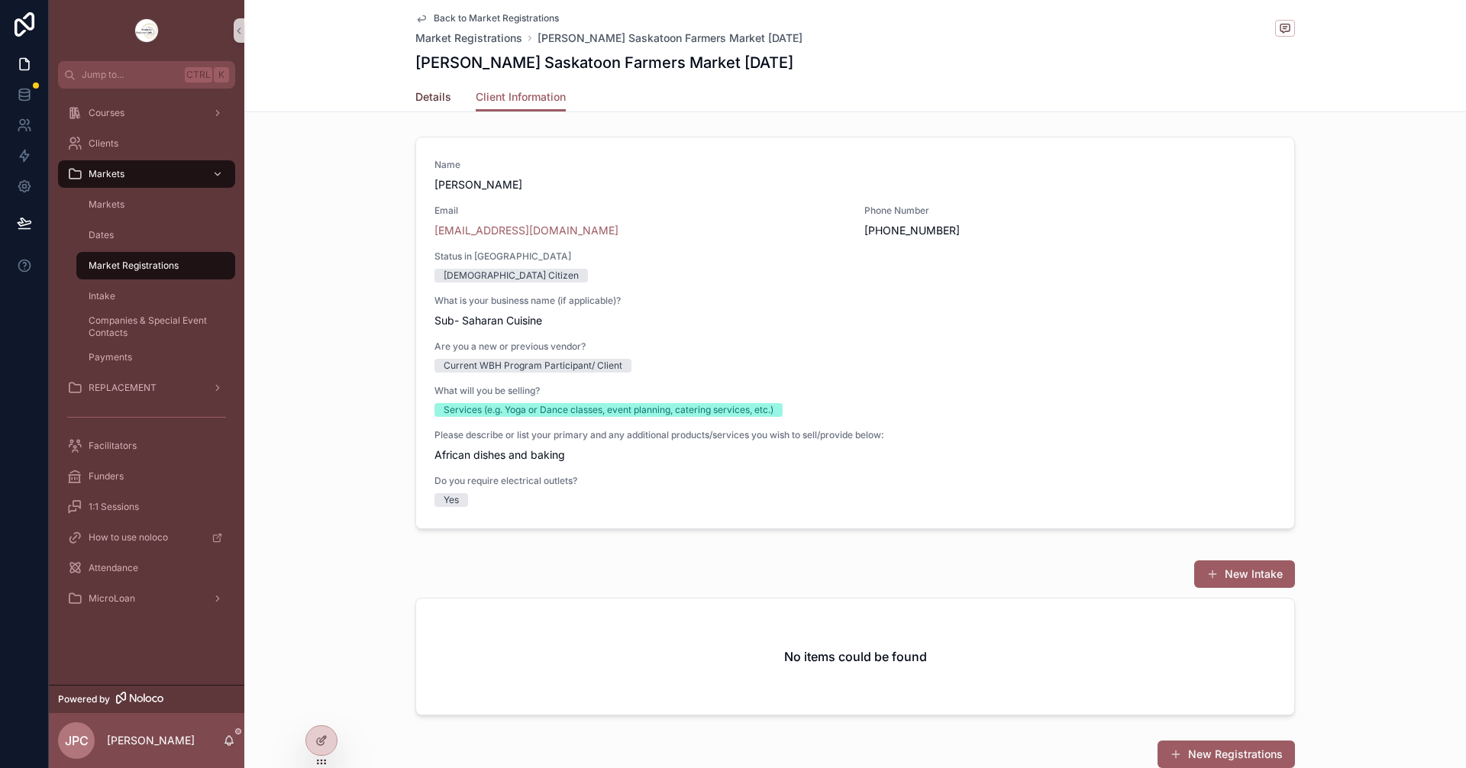
click at [438, 103] on span "Details" at bounding box center [433, 96] width 36 height 15
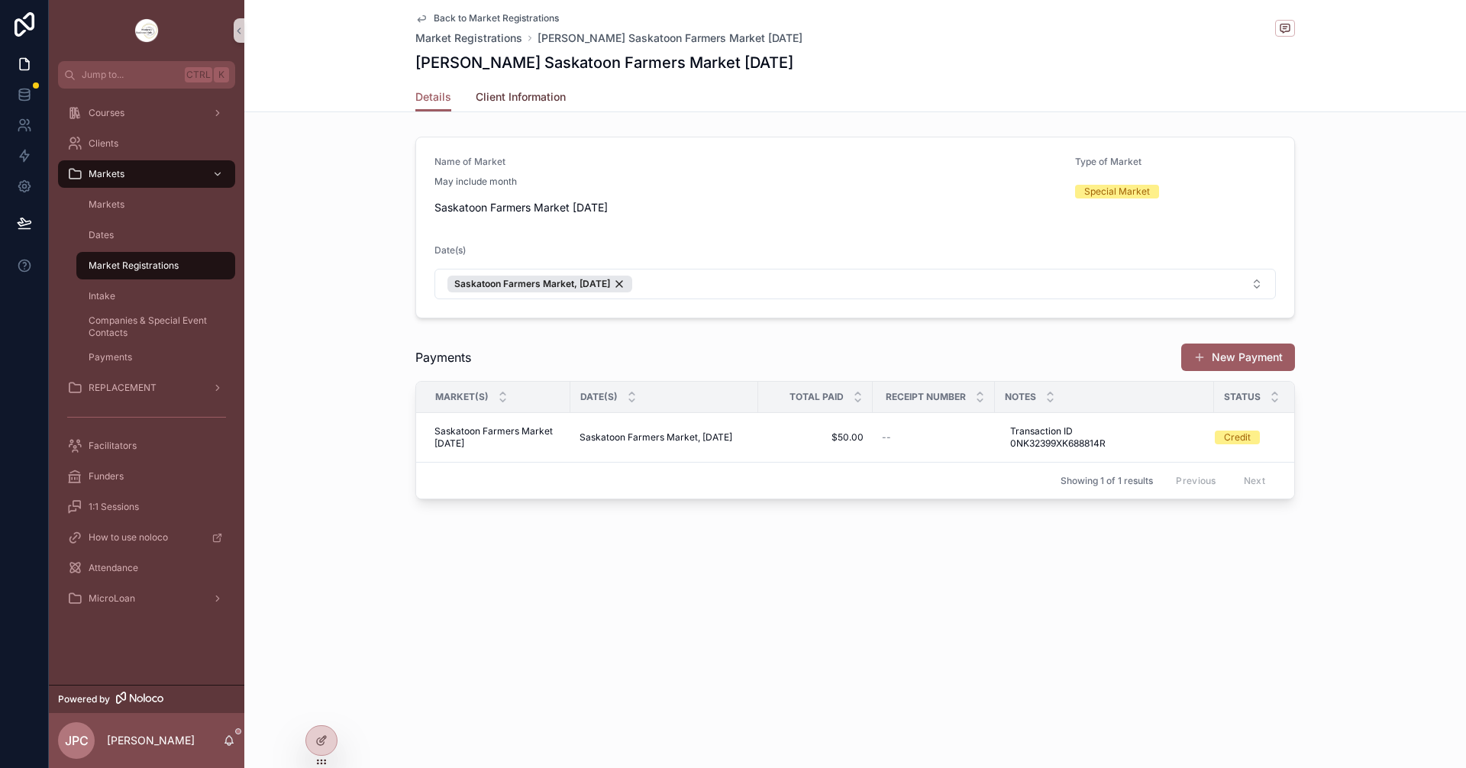
click at [494, 99] on span "Client Information" at bounding box center [521, 96] width 90 height 15
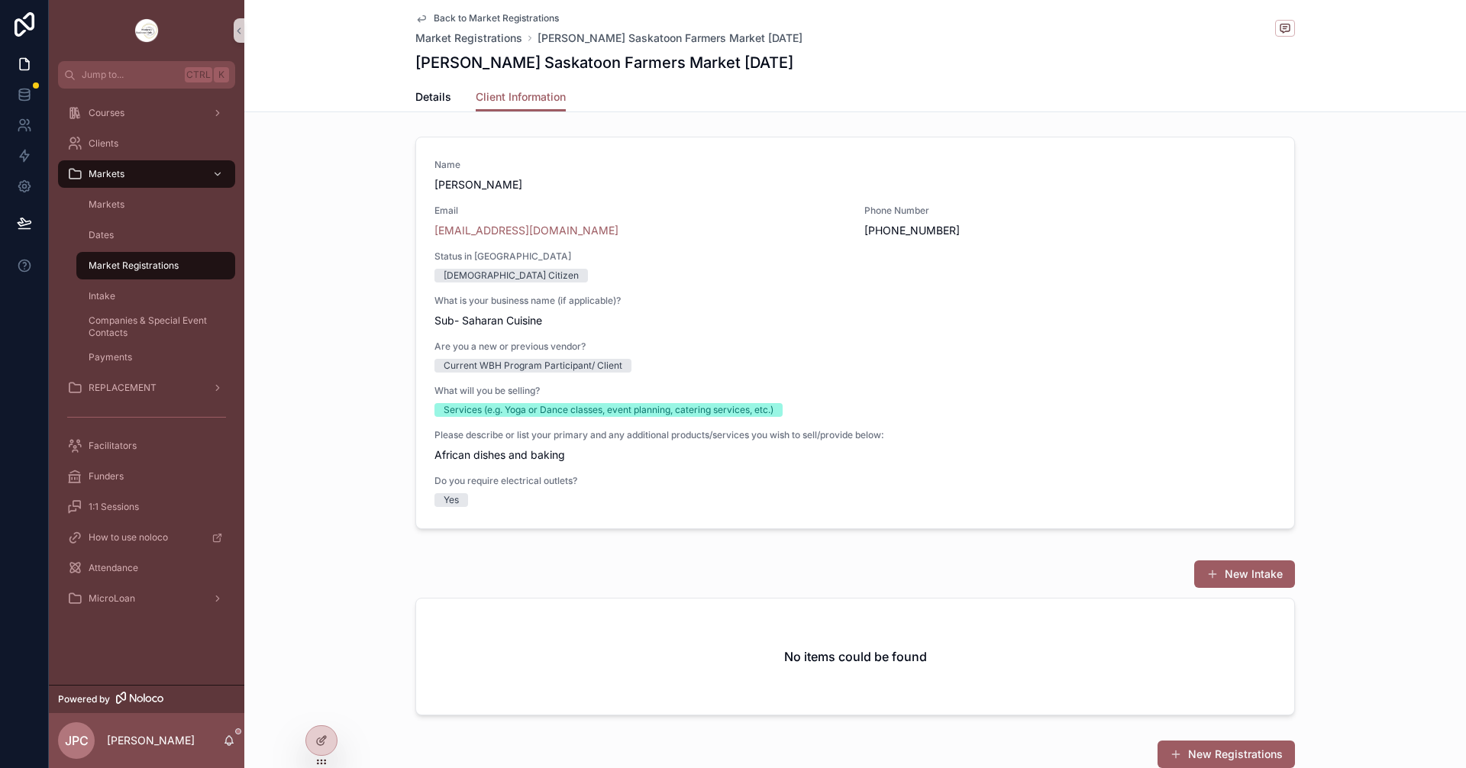
click at [152, 268] on span "Market Registrations" at bounding box center [134, 266] width 90 height 12
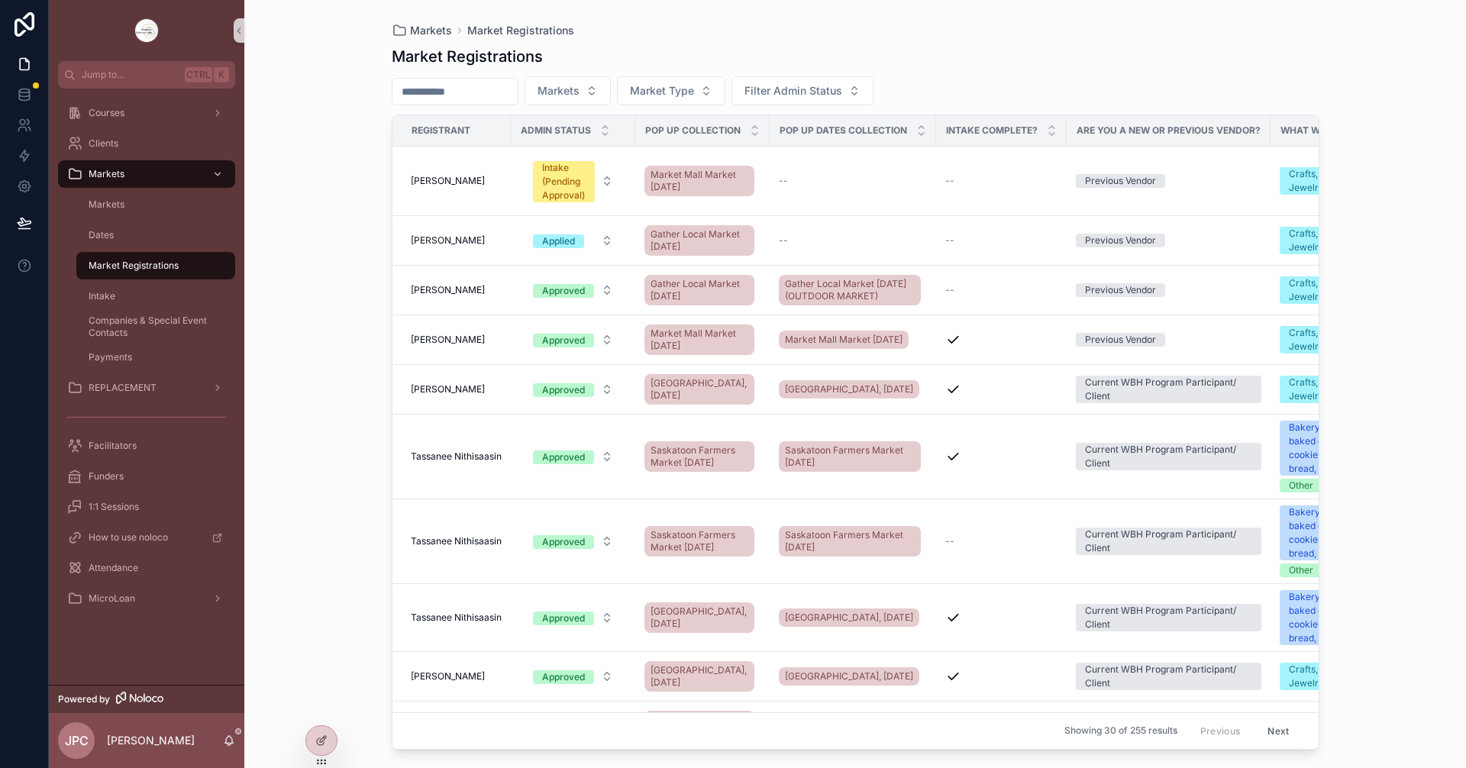
click at [450, 97] on input "scrollable content" at bounding box center [455, 91] width 125 height 21
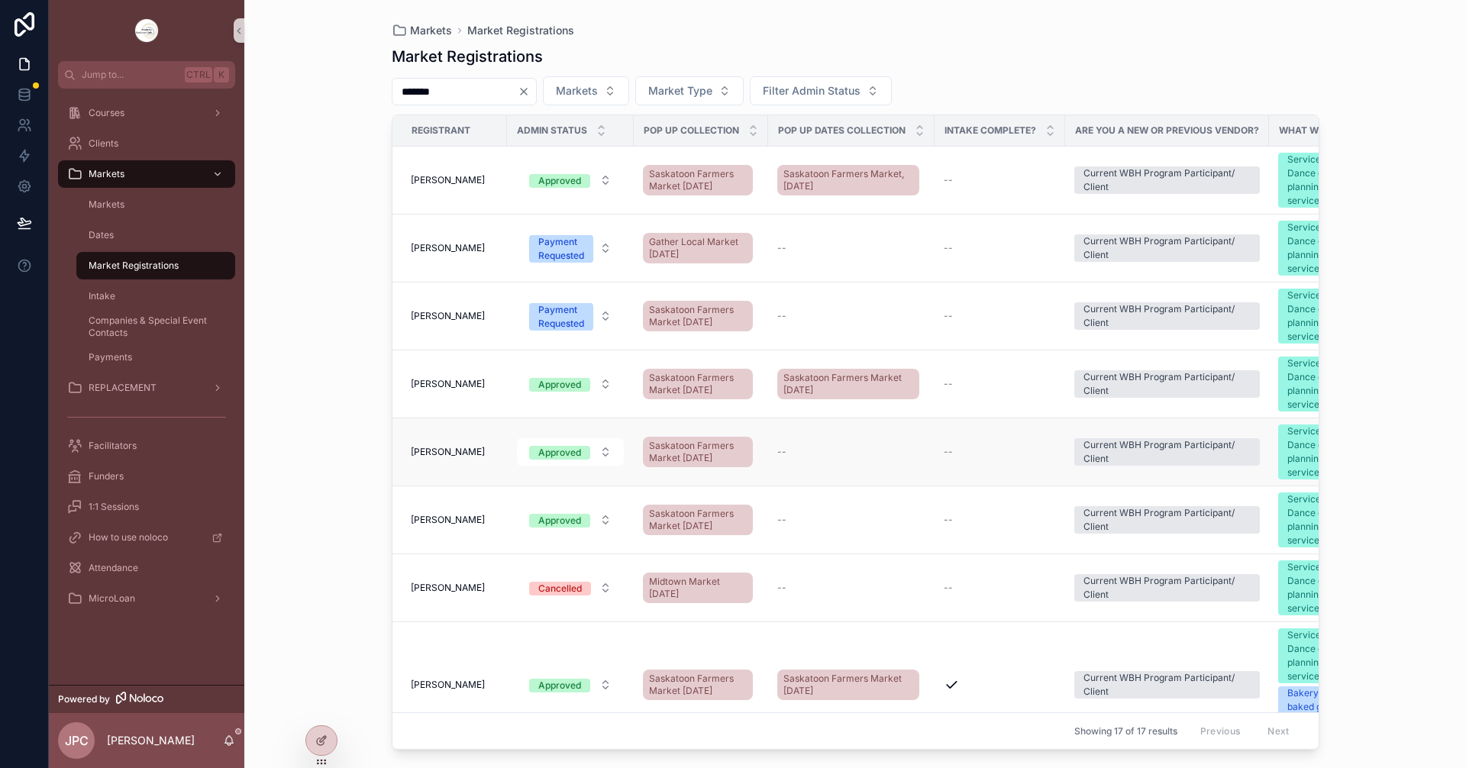
type input "*******"
click at [456, 459] on td "[PERSON_NAME]" at bounding box center [450, 453] width 115 height 68
click at [448, 451] on span "[PERSON_NAME]" at bounding box center [448, 452] width 74 height 12
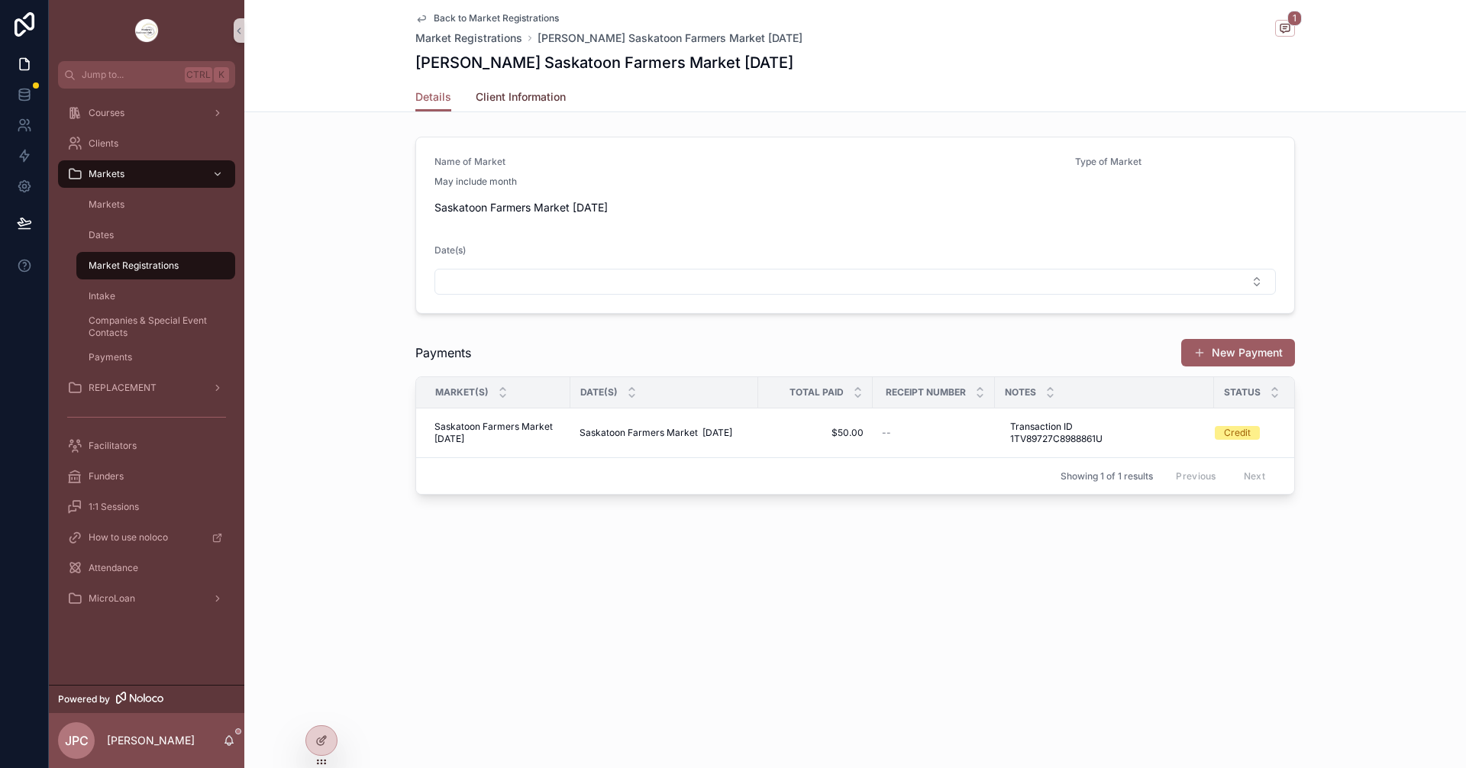
click at [513, 106] on link "Client Information" at bounding box center [521, 98] width 90 height 31
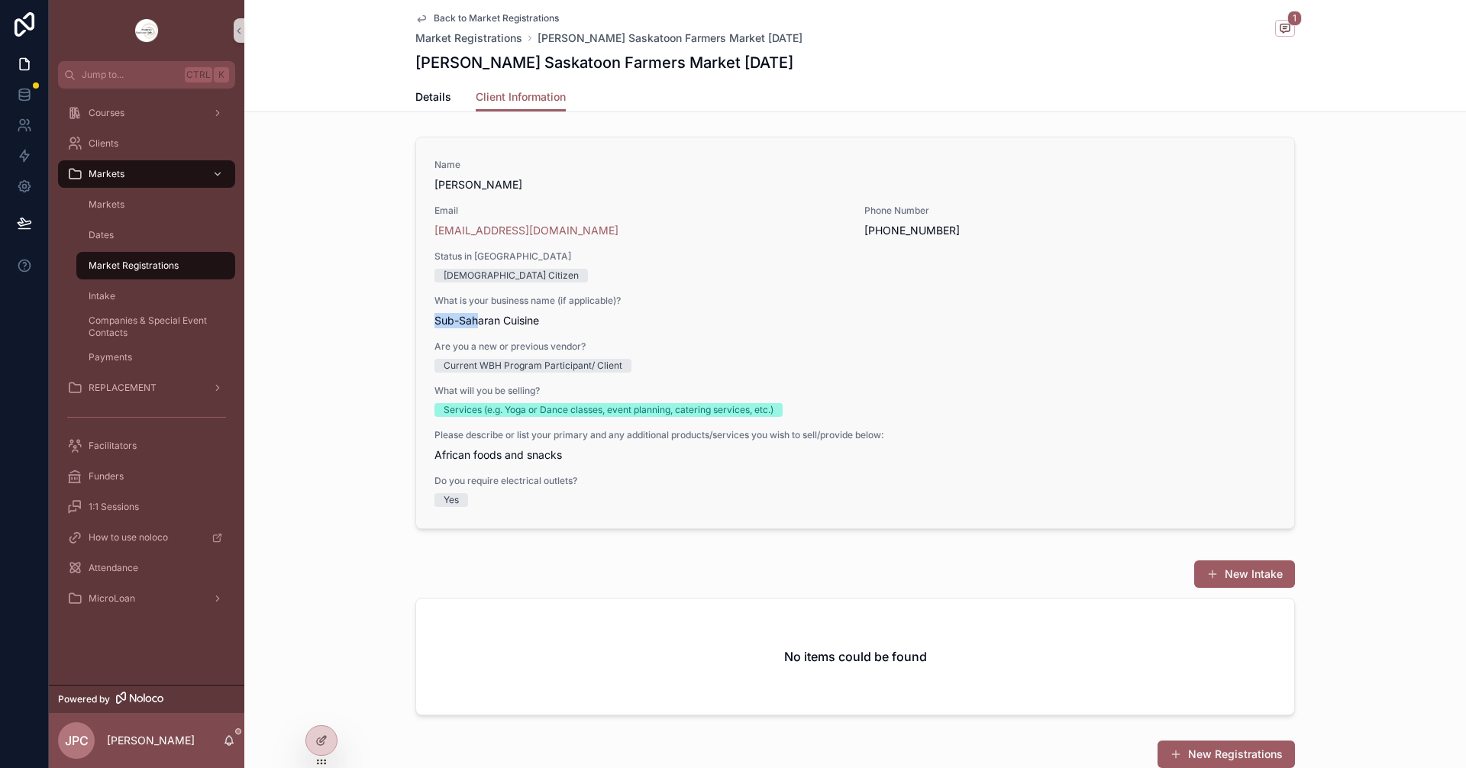
drag, startPoint x: 422, startPoint y: 314, endPoint x: 471, endPoint y: 315, distance: 48.9
click at [471, 315] on div "Name [PERSON_NAME] Email [EMAIL_ADDRESS][DOMAIN_NAME] Phone Number [PHONE_NUMBE…" at bounding box center [855, 332] width 878 height 391
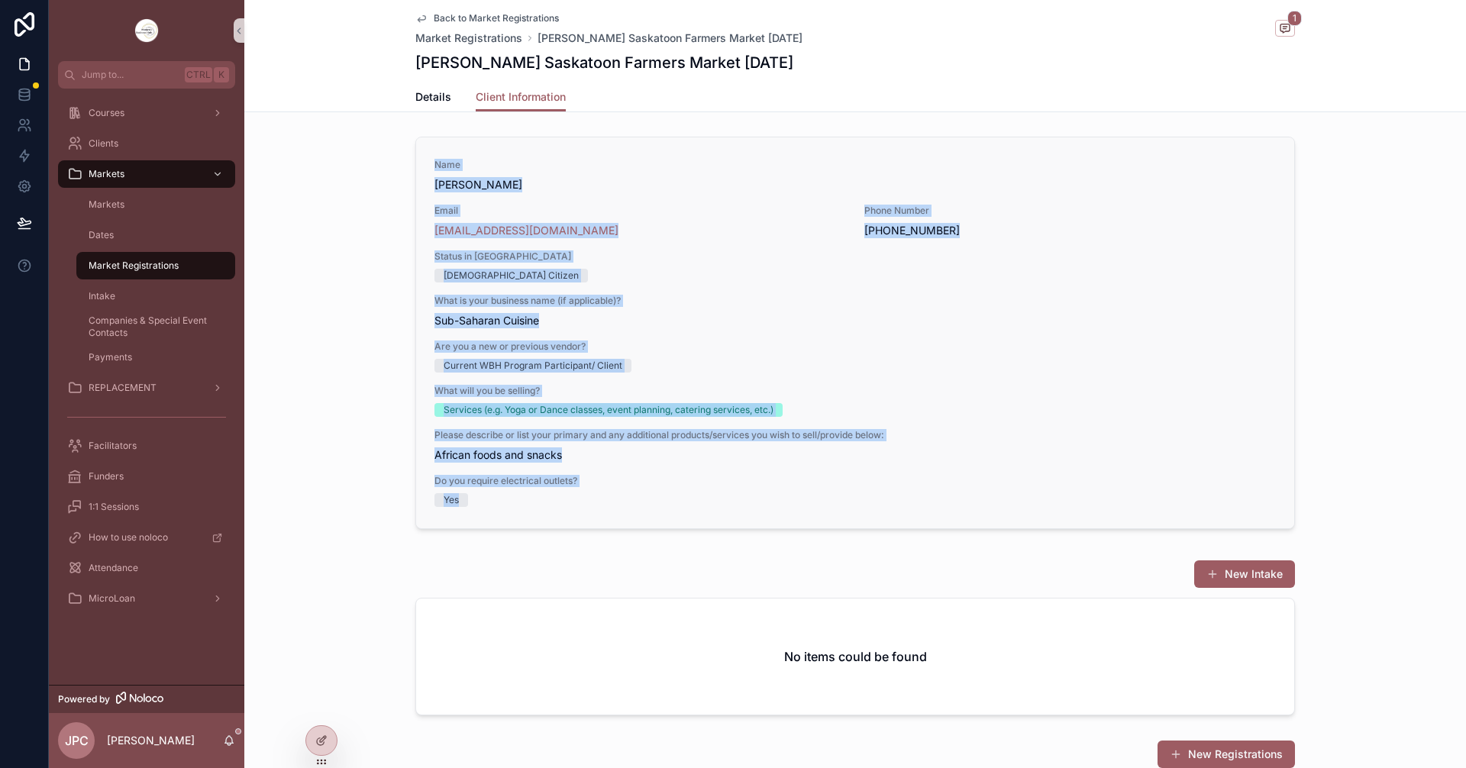
drag, startPoint x: 424, startPoint y: 164, endPoint x: 1117, endPoint y: 513, distance: 775.7
click at [1117, 513] on div "Name [PERSON_NAME] Email [EMAIL_ADDRESS][DOMAIN_NAME] Phone Number [PHONE_NUMBE…" at bounding box center [855, 332] width 878 height 391
copy div "Name [PERSON_NAME] Email [EMAIL_ADDRESS][DOMAIN_NAME] Phone Number [PHONE_NUMBE…"
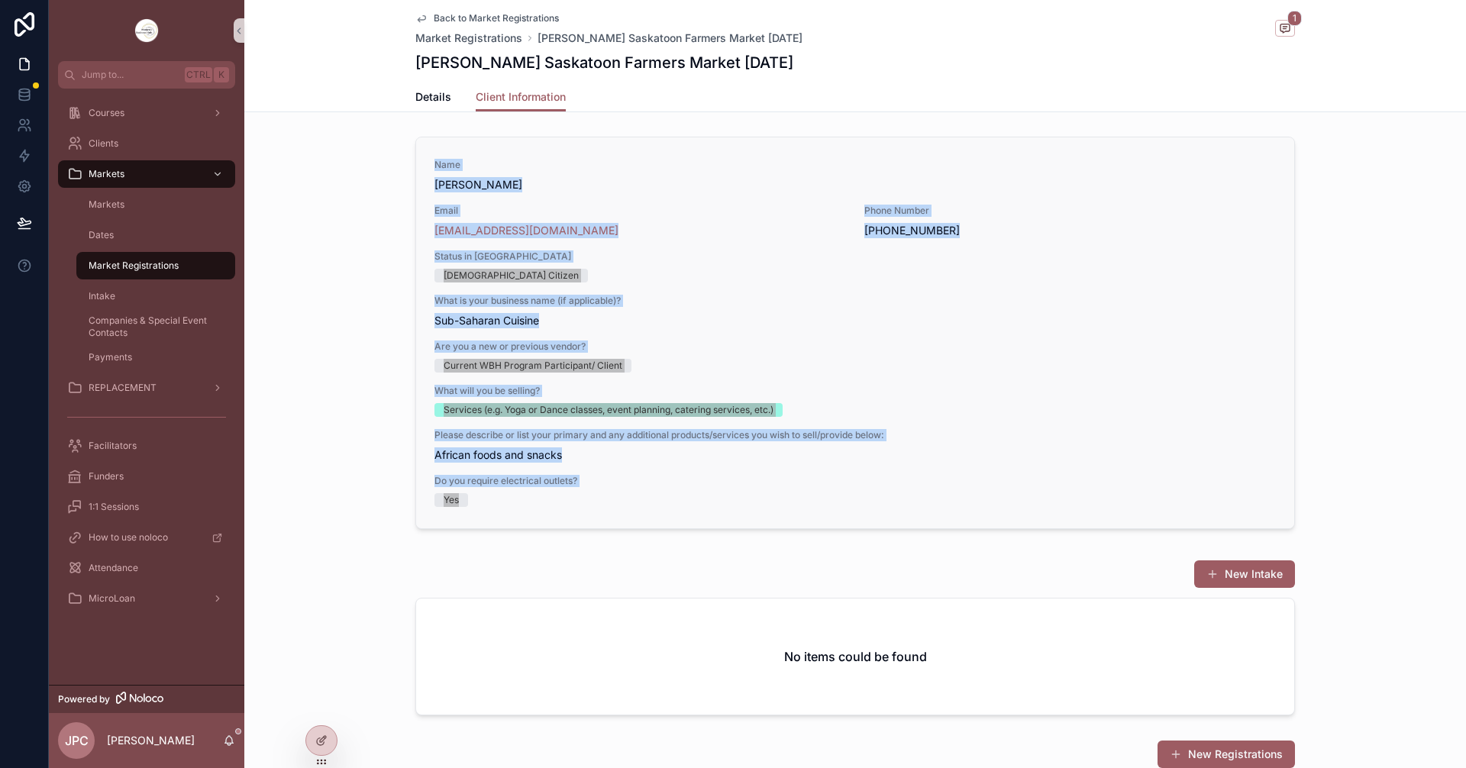
click at [511, 492] on div "Do you require electrical outlets? Yes" at bounding box center [856, 491] width 842 height 32
click at [488, 509] on div "Name [PERSON_NAME] Email [EMAIL_ADDRESS][DOMAIN_NAME] Phone Number [PHONE_NUMBE…" at bounding box center [855, 332] width 878 height 391
click at [481, 512] on div "Name [PERSON_NAME] Email [EMAIL_ADDRESS][DOMAIN_NAME] Phone Number [PHONE_NUMBE…" at bounding box center [855, 332] width 878 height 391
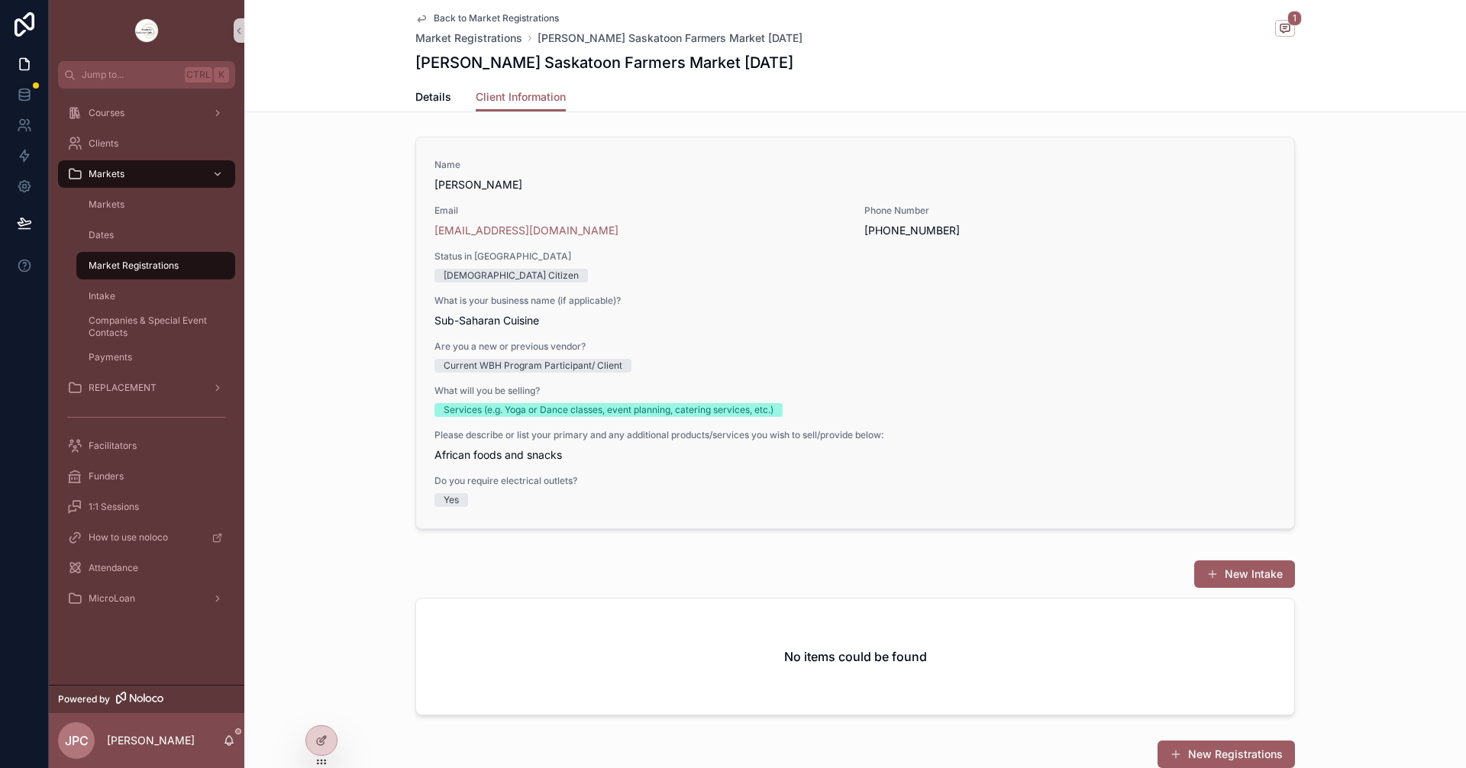
click at [466, 510] on div "Name [PERSON_NAME] Email [EMAIL_ADDRESS][DOMAIN_NAME] Phone Number [PHONE_NUMBE…" at bounding box center [855, 332] width 878 height 391
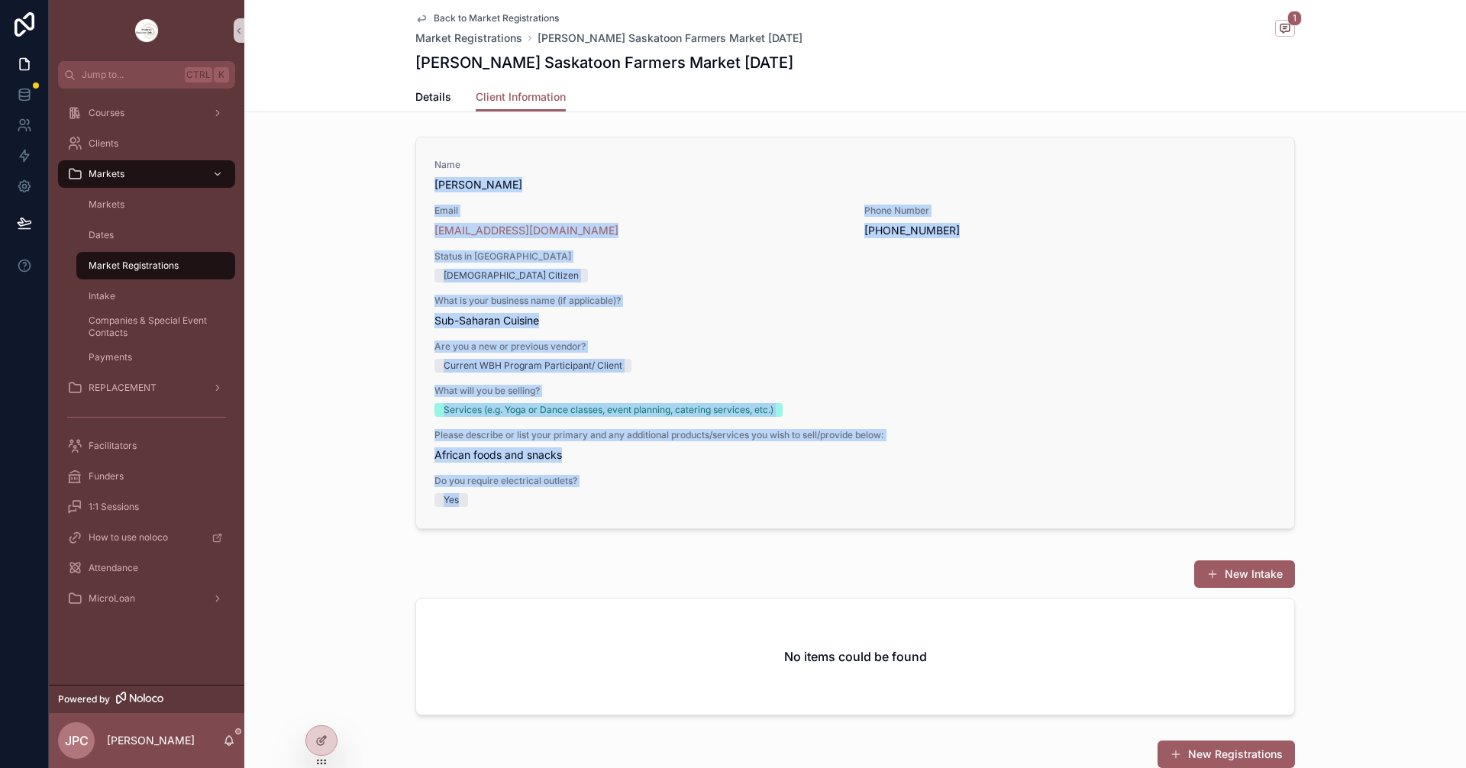
drag, startPoint x: 490, startPoint y: 512, endPoint x: 428, endPoint y: 185, distance: 332.5
click at [428, 185] on div "Name [PERSON_NAME] Email [EMAIL_ADDRESS][DOMAIN_NAME] Phone Number [PHONE_NUMBE…" at bounding box center [855, 332] width 878 height 391
copy div "[PERSON_NAME] Email [EMAIL_ADDRESS][DOMAIN_NAME] Phone Number [PHONE_NUMBER] St…"
